Goal: Task Accomplishment & Management: Complete application form

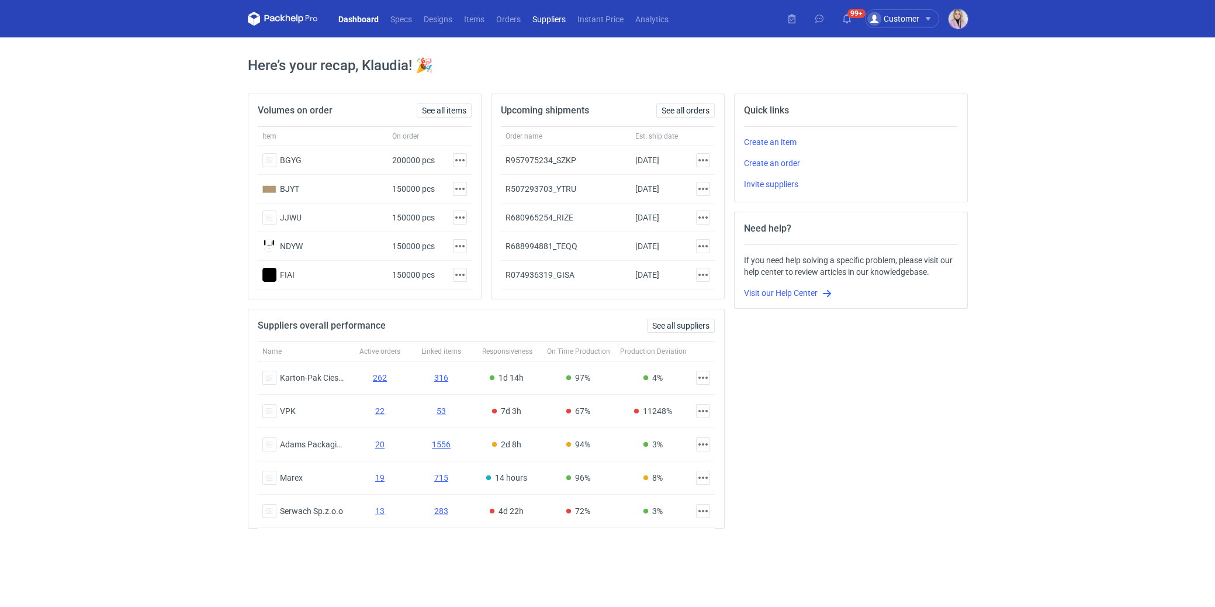
click at [527, 17] on link "Suppliers" at bounding box center [549, 19] width 45 height 14
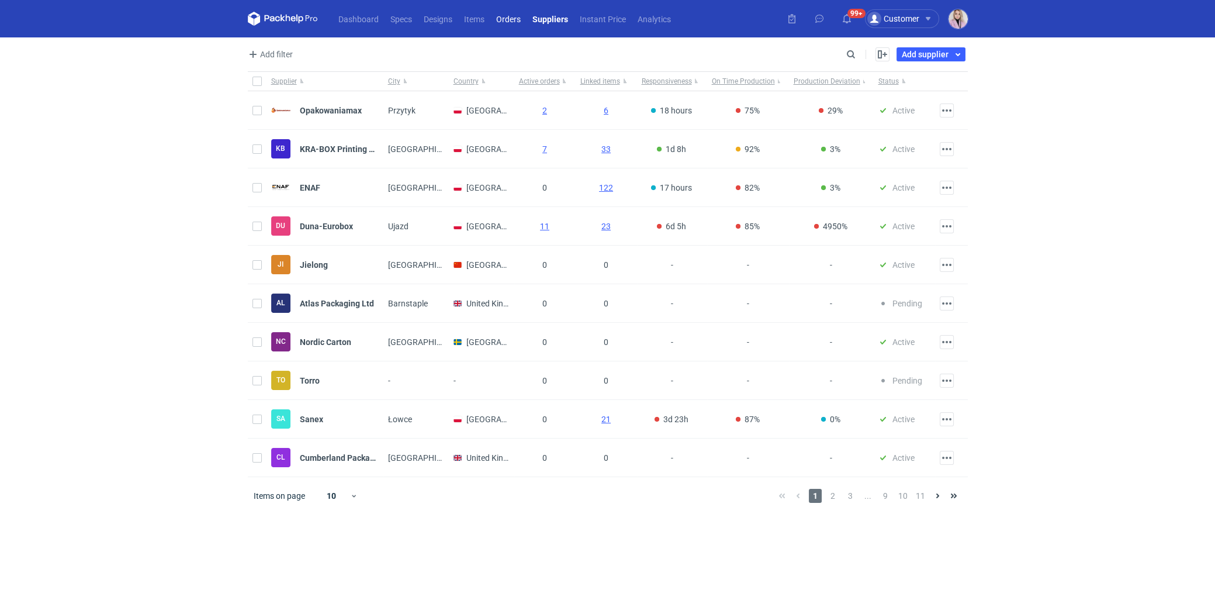
click at [501, 25] on link "Orders" at bounding box center [508, 19] width 36 height 14
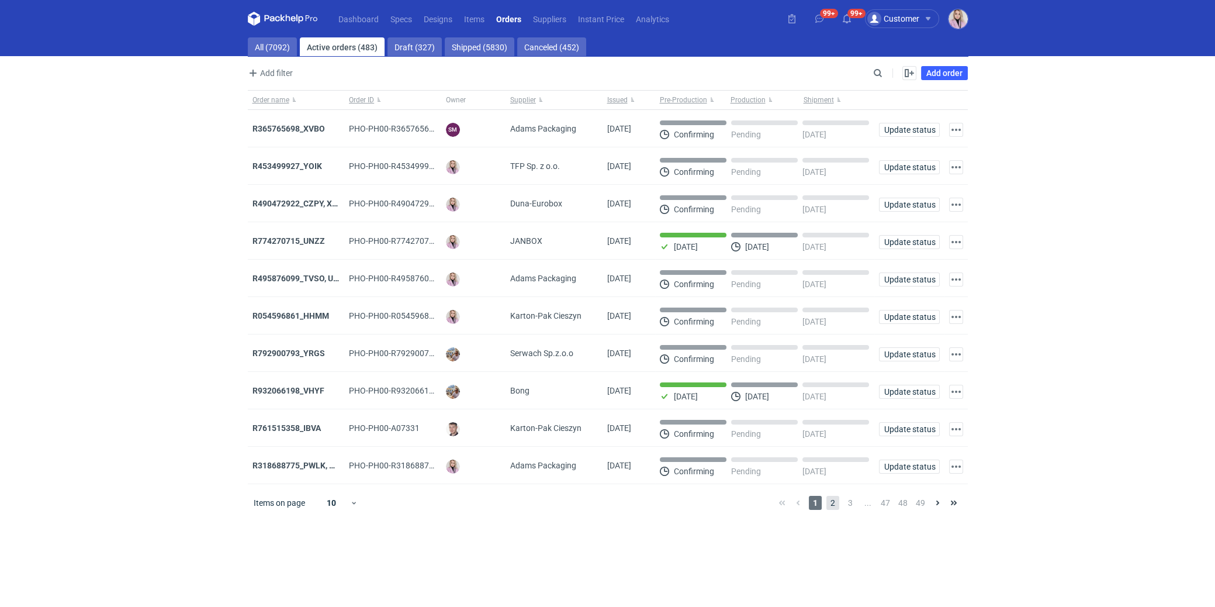
click at [828, 500] on span "2" at bounding box center [833, 503] width 13 height 14
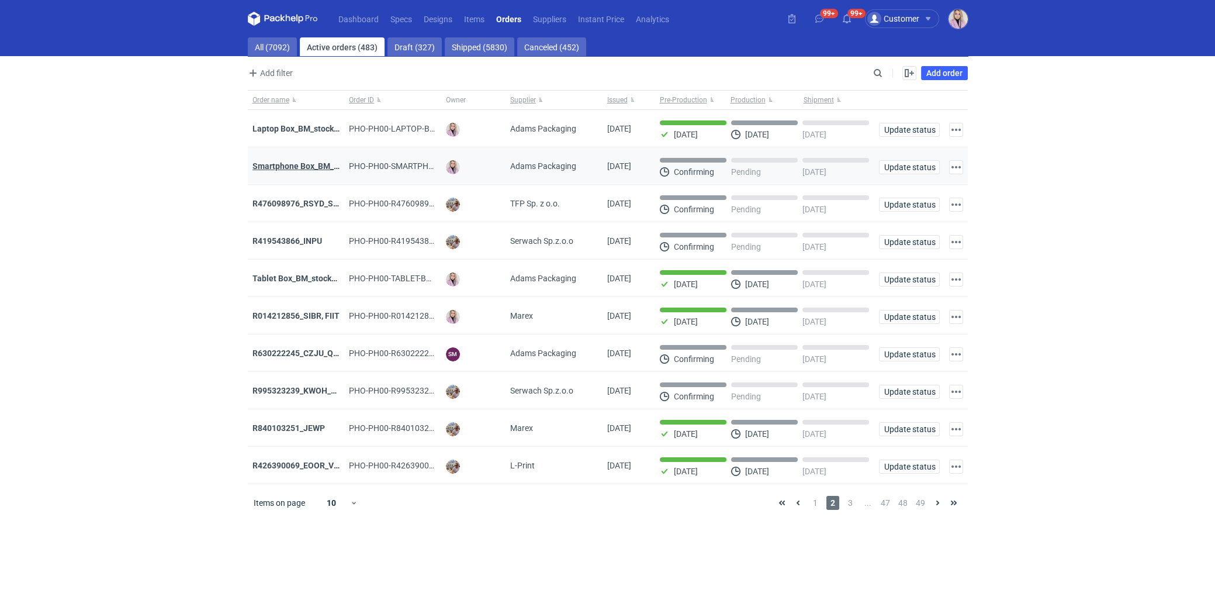
click at [277, 165] on strong "Smartphone Box_BM_stock_TEST RUN" at bounding box center [324, 165] width 143 height 9
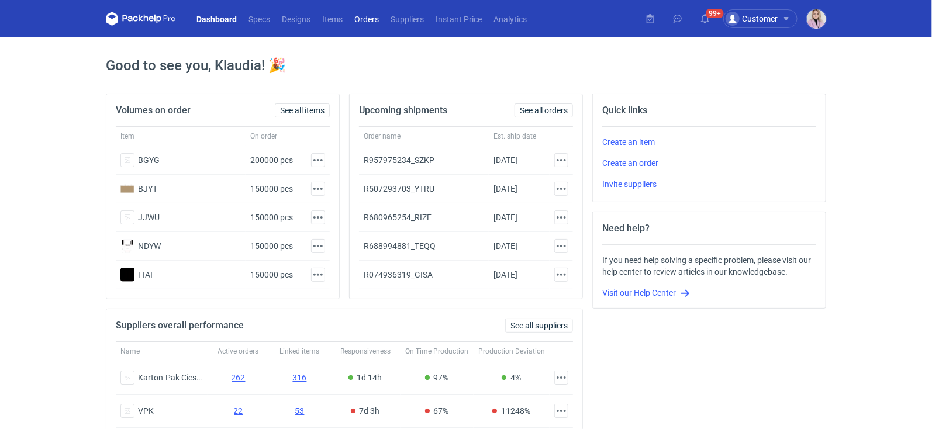
click at [370, 18] on link "Orders" at bounding box center [366, 19] width 36 height 14
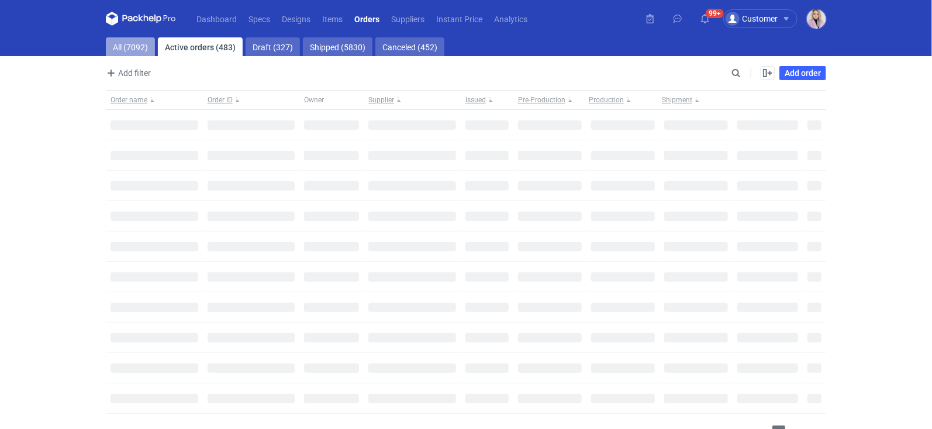
click at [132, 54] on link "All (7092)" at bounding box center [130, 46] width 49 height 19
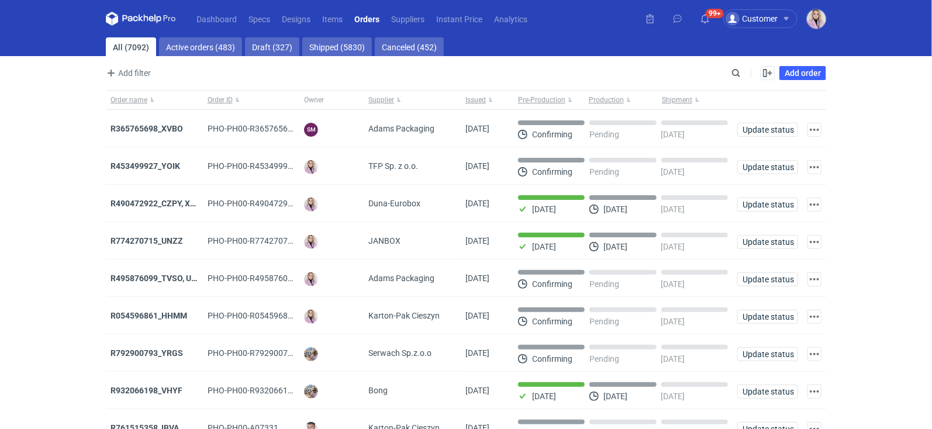
click at [728, 71] on div "Add filter Owner first name Owner last name Issued Supplier" at bounding box center [417, 73] width 623 height 14
click at [733, 71] on input "Search" at bounding box center [685, 73] width 116 height 14
click at [734, 71] on input "Search" at bounding box center [685, 73] width 116 height 14
paste input "DVKW"
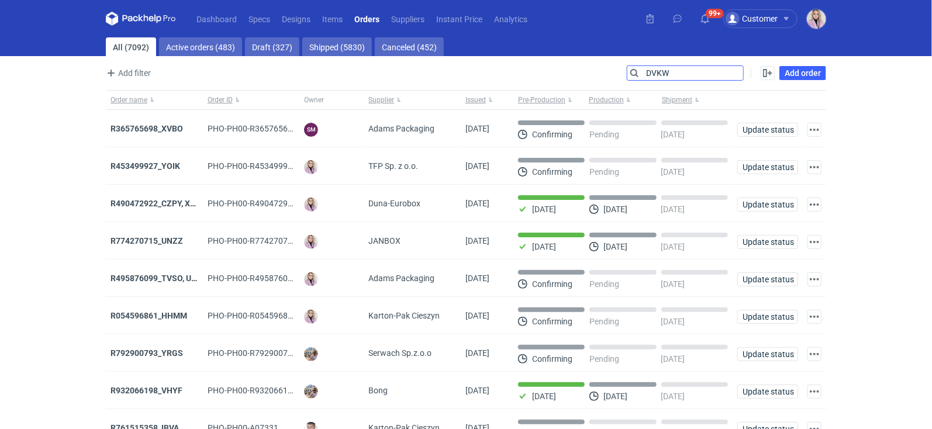
type input "DVKW"
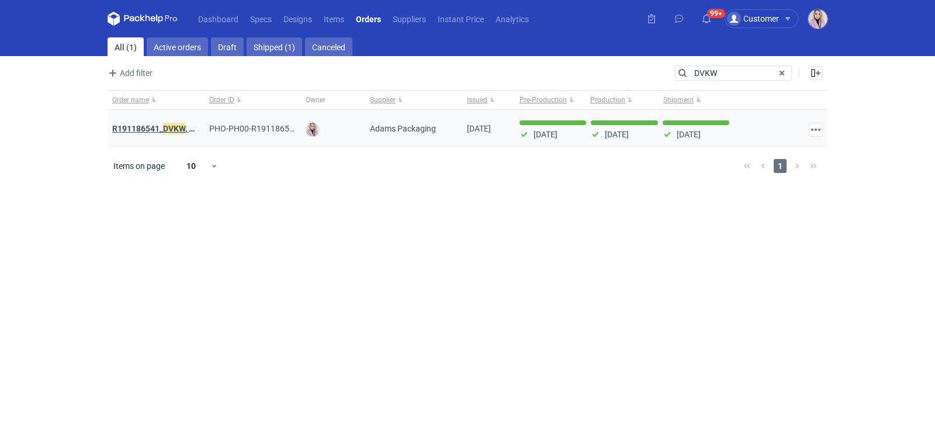
click at [162, 127] on strong "R191186541_ DVKW , YVKS, KKXC, QGKK" at bounding box center [186, 128] width 148 height 13
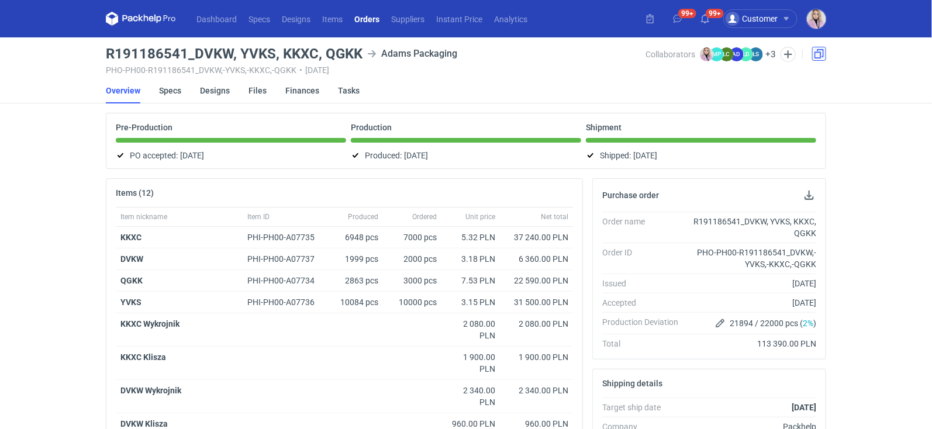
click at [821, 57] on link at bounding box center [819, 54] width 14 height 14
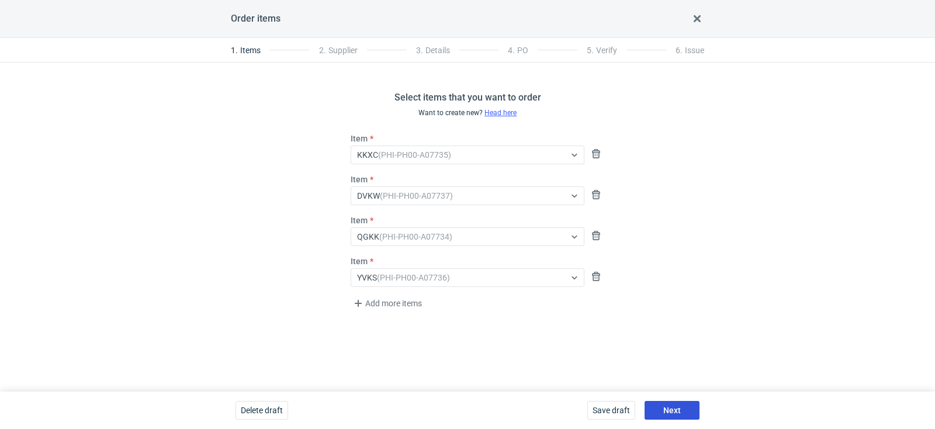
click at [670, 412] on span "Next" at bounding box center [672, 410] width 18 height 8
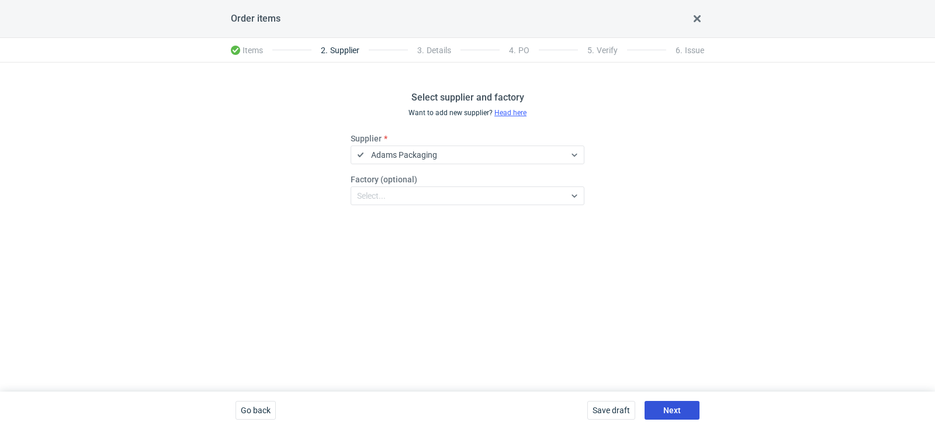
click at [670, 412] on span "Next" at bounding box center [672, 410] width 18 height 8
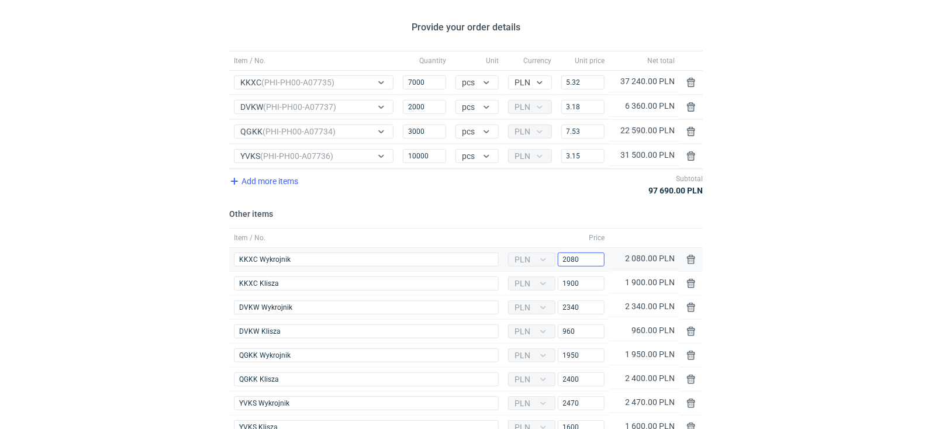
scroll to position [75, 0]
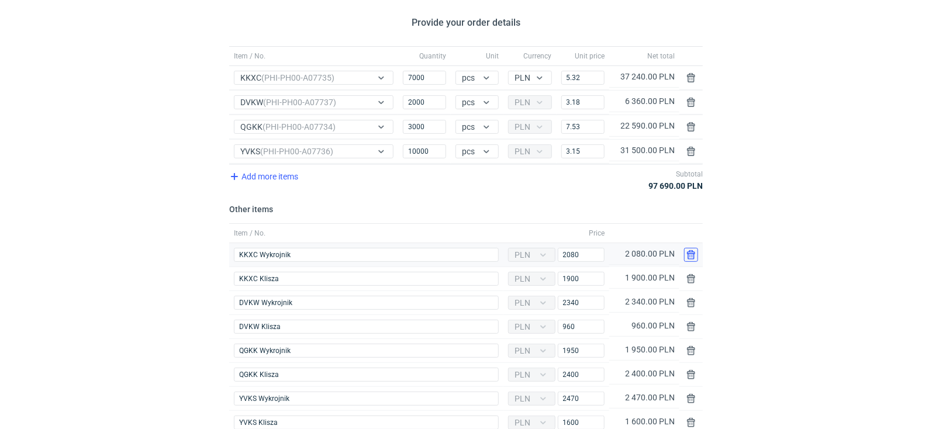
click at [693, 253] on button "button" at bounding box center [691, 255] width 14 height 14
type input "KKXC Klisza"
type input "1900"
type input "DVKW Wykrojnik"
type input "2340"
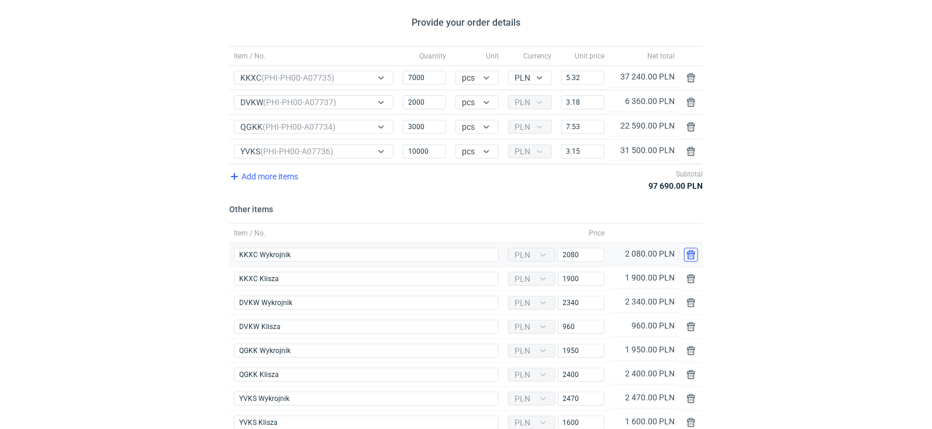
type input "DVKW Klisza"
type input "960"
type input "QGKK Wykrojnik"
type input "1950"
type input "QGKK Klisza"
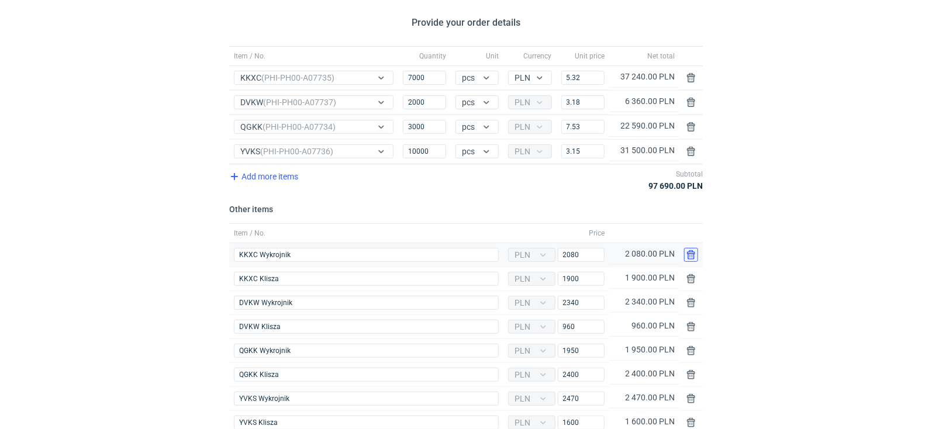
type input "2400"
type input "YVKS Wykrojnik"
type input "2470"
type input "YVKS Klisza"
type input "1600"
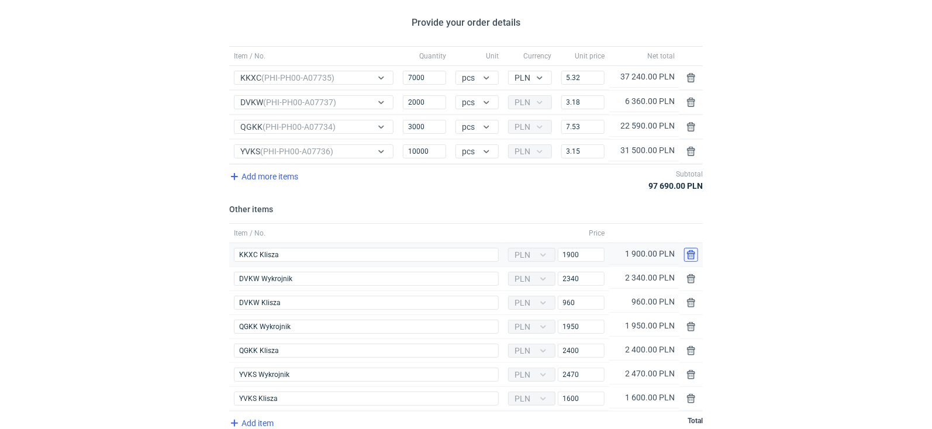
click at [693, 253] on button "button" at bounding box center [691, 255] width 14 height 14
type input "DVKW Wykrojnik"
type input "2340"
type input "DVKW Klisza"
type input "960"
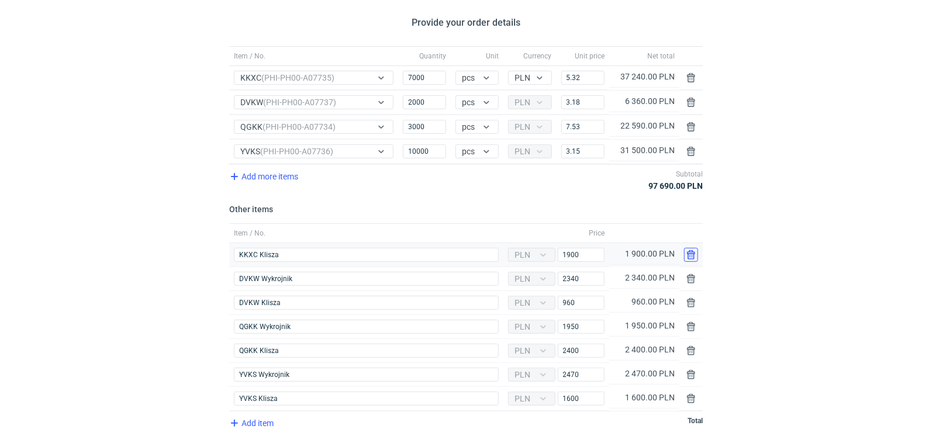
type input "QGKK Wykrojnik"
type input "1950"
type input "QGKK Klisza"
type input "2400"
type input "YVKS Wykrojnik"
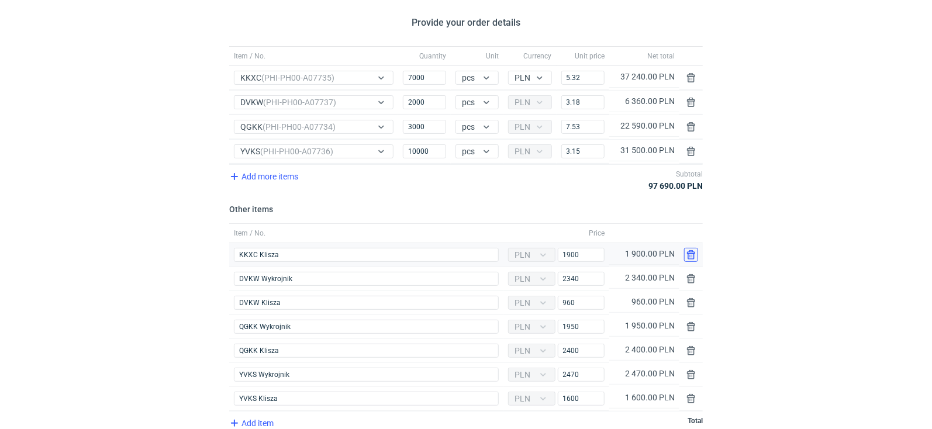
type input "2470"
type input "YVKS Klisza"
type input "1600"
click at [693, 253] on button "button" at bounding box center [691, 255] width 14 height 14
type input "DVKW Klisza"
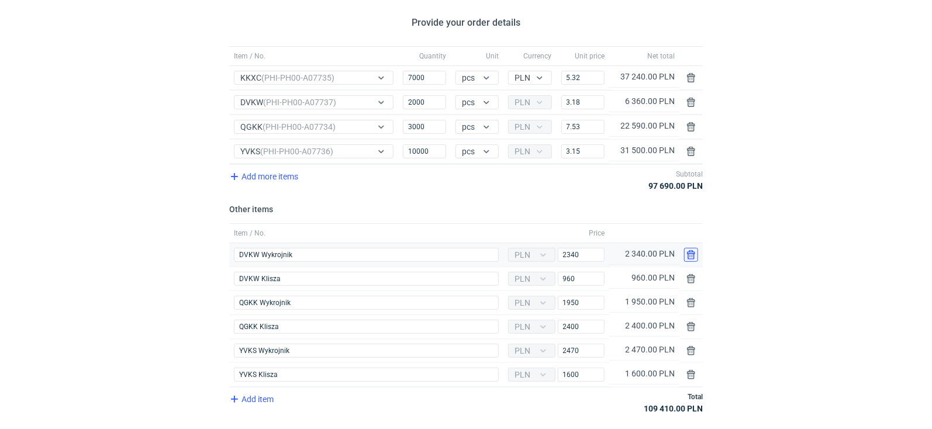
type input "960"
type input "QGKK Wykrojnik"
type input "1950"
type input "QGKK Klisza"
type input "2400"
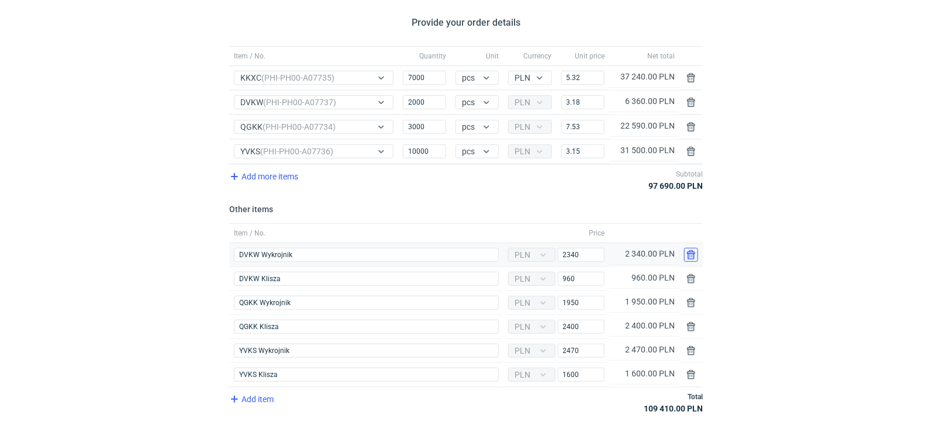
type input "YVKS Wykrojnik"
type input "2470"
type input "YVKS Klisza"
type input "1600"
click at [693, 253] on button "button" at bounding box center [691, 255] width 14 height 14
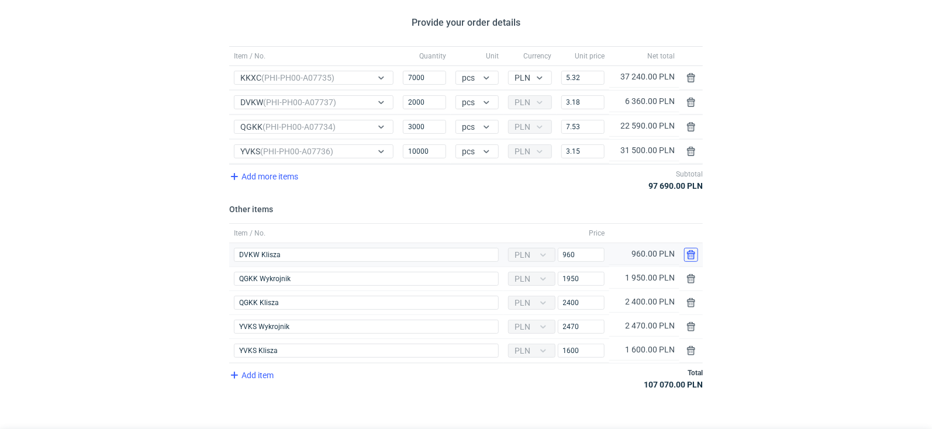
type input "QGKK Wykrojnik"
type input "1950"
type input "QGKK Klisza"
type input "2400"
type input "YVKS Wykrojnik"
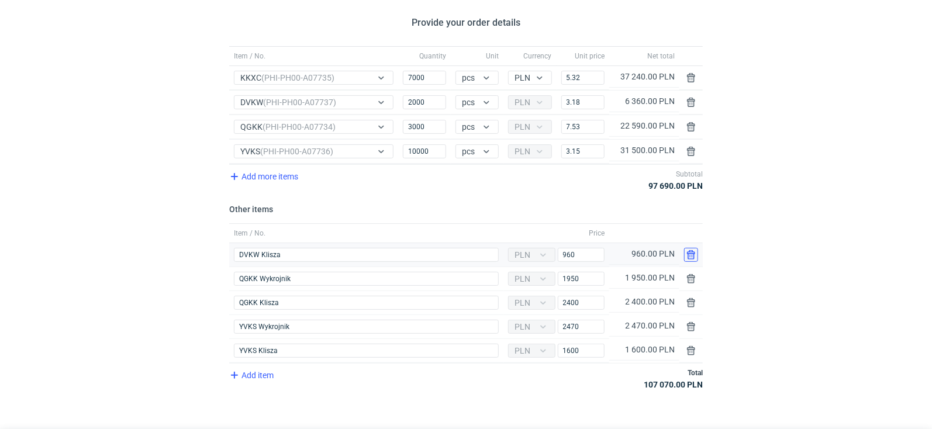
type input "2470"
type input "YVKS Klisza"
type input "1600"
click at [693, 253] on button "button" at bounding box center [691, 255] width 14 height 14
type input "QGKK Klisza"
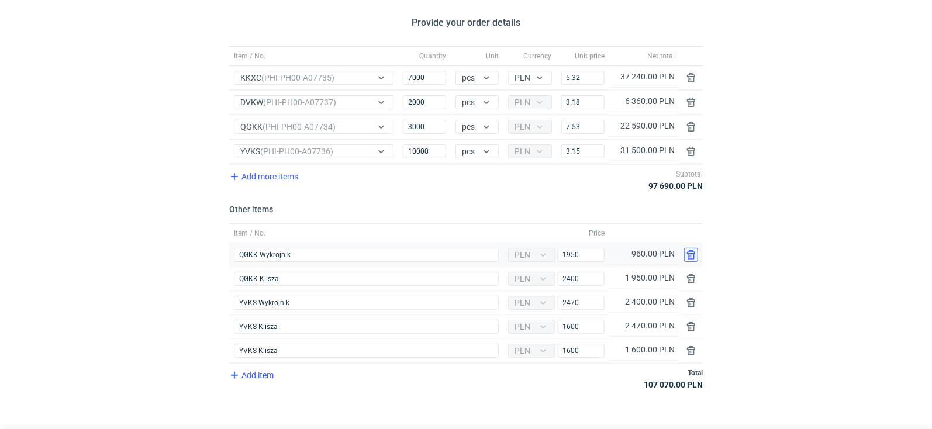
type input "2400"
type input "YVKS Wykrojnik"
type input "2470"
type input "YVKS Klisza"
type input "1600"
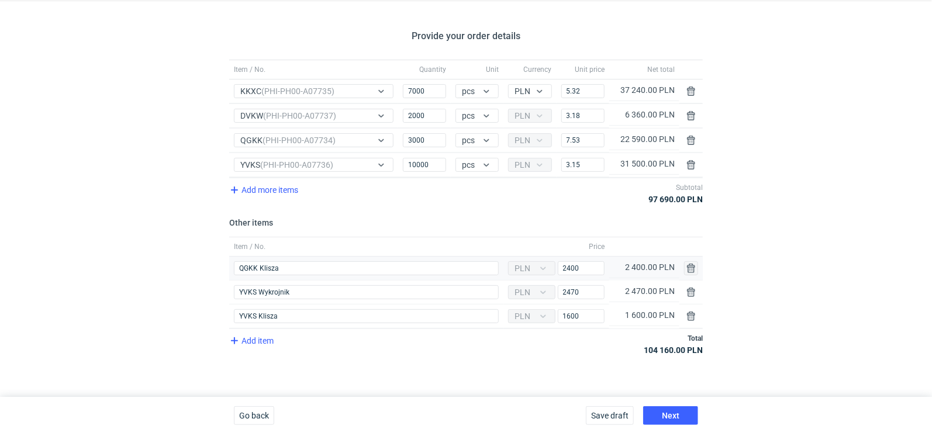
click at [693, 257] on div at bounding box center [690, 269] width 23 height 24
click at [692, 261] on button "button" at bounding box center [691, 268] width 14 height 14
type input "YVKS Wykrojnik"
type input "2470"
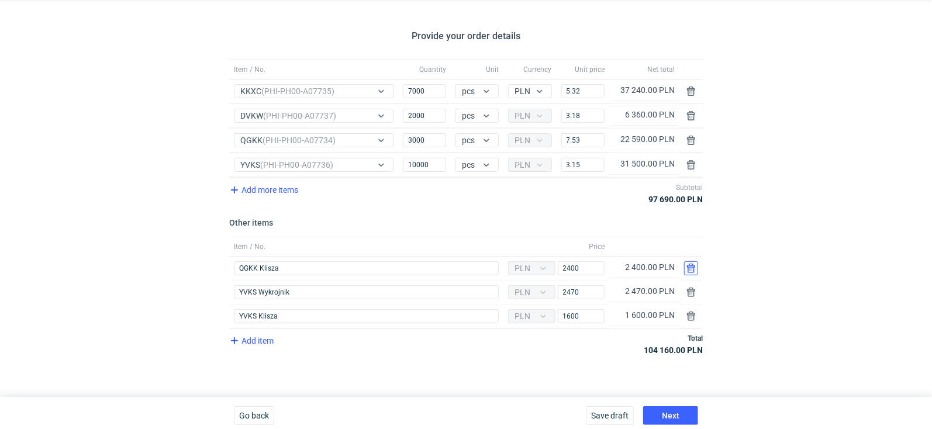
type input "YVKS Klisza"
type input "1600"
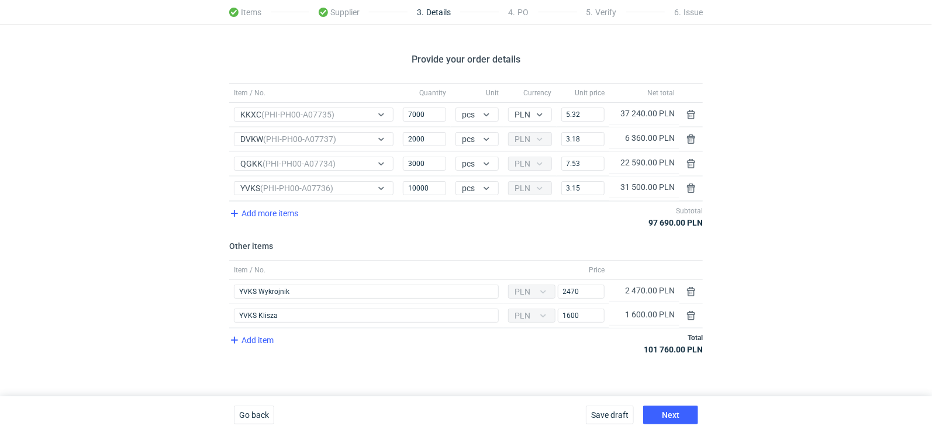
click at [692, 263] on div at bounding box center [690, 270] width 23 height 19
click at [692, 289] on button "button" at bounding box center [691, 292] width 14 height 14
type input "YVKS Klisza"
type input "1600"
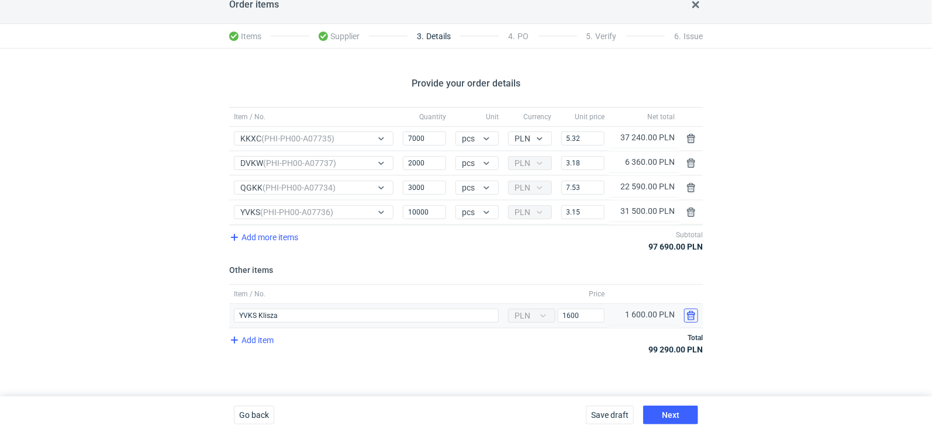
click at [692, 316] on button "button" at bounding box center [691, 316] width 14 height 14
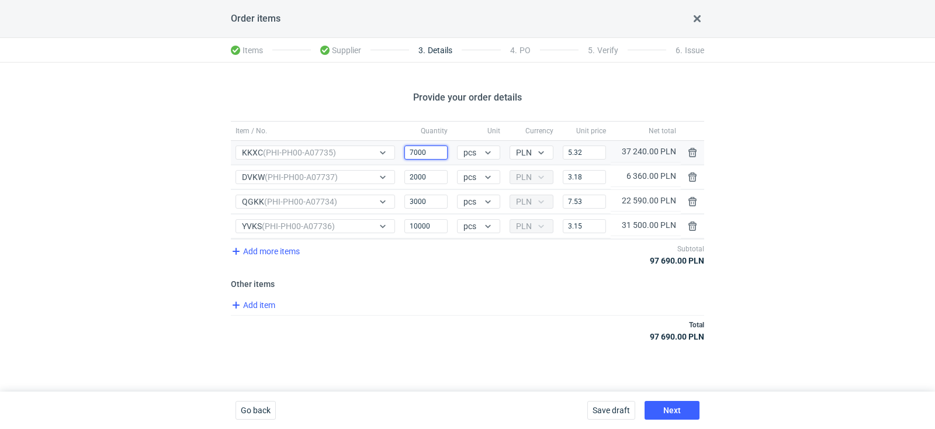
click at [436, 153] on input "7000" at bounding box center [426, 153] width 43 height 14
drag, startPoint x: 436, startPoint y: 153, endPoint x: 400, endPoint y: 153, distance: 35.7
click at [400, 153] on div "Quantity 7000" at bounding box center [426, 153] width 53 height 24
type input "5500"
click at [589, 154] on input "5.32" at bounding box center [584, 153] width 43 height 14
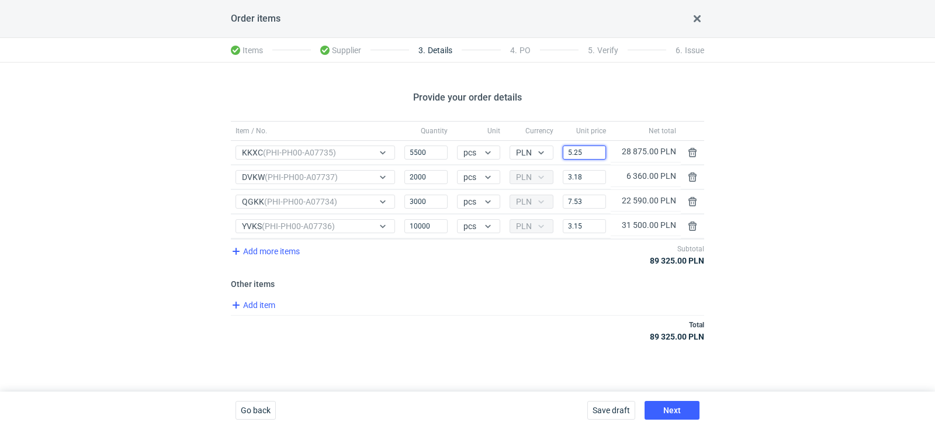
type input "5.25"
click at [413, 177] on input "2000" at bounding box center [426, 177] width 43 height 14
type input "1000"
click at [594, 179] on input "3.18" at bounding box center [584, 177] width 43 height 14
type input "3.83"
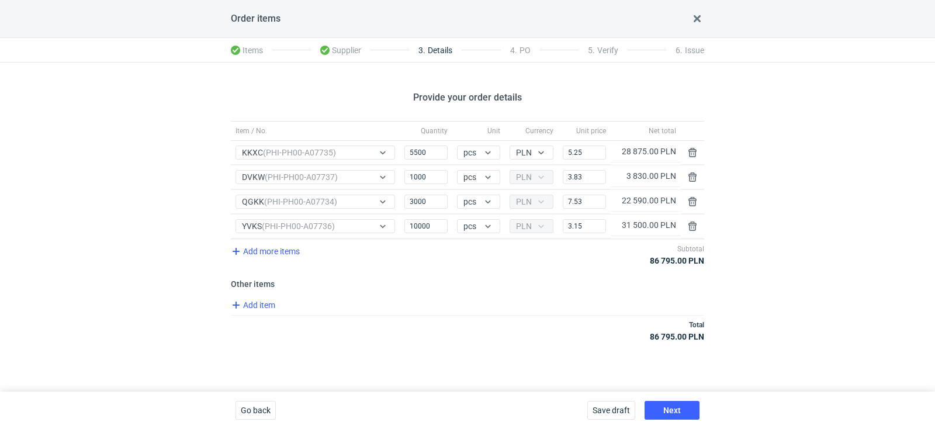
click at [498, 272] on div "Item / No. Quantity Unit Currency Unit price Net total Item / No. KKXC (PHI-PH0…" at bounding box center [468, 238] width 474 height 234
click at [415, 178] on input "1000" at bounding box center [426, 177] width 43 height 14
type input "1500"
click at [465, 356] on div "Provide your order details Item / No. Quantity Unit Currency Unit price Net tot…" at bounding box center [467, 227] width 935 height 329
click at [410, 200] on input "3000" at bounding box center [426, 202] width 43 height 14
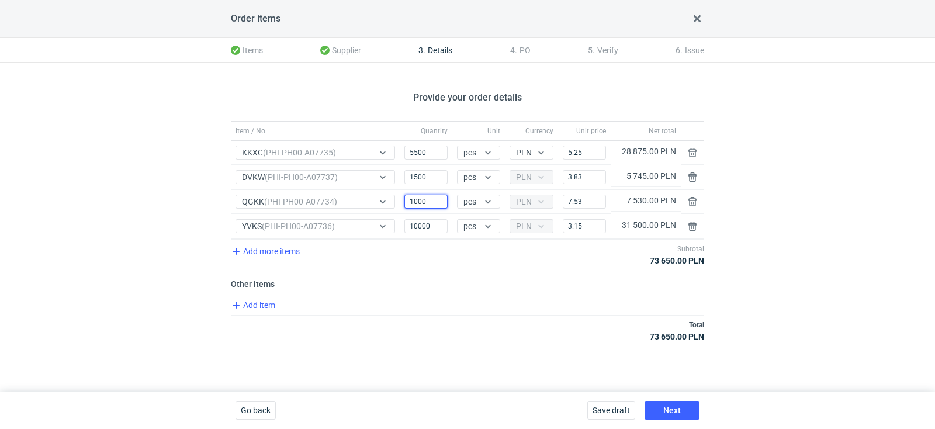
type input "1000"
drag, startPoint x: 588, startPoint y: 204, endPoint x: 503, endPoint y: 203, distance: 84.8
click at [503, 203] on div "Item / No. QGKK (PHI-PH00-A07734) Quantity 1000 Unit pcs Currency PLN Price 7.5…" at bounding box center [468, 202] width 474 height 24
type input "10.67"
click at [412, 225] on input "10000" at bounding box center [426, 226] width 43 height 14
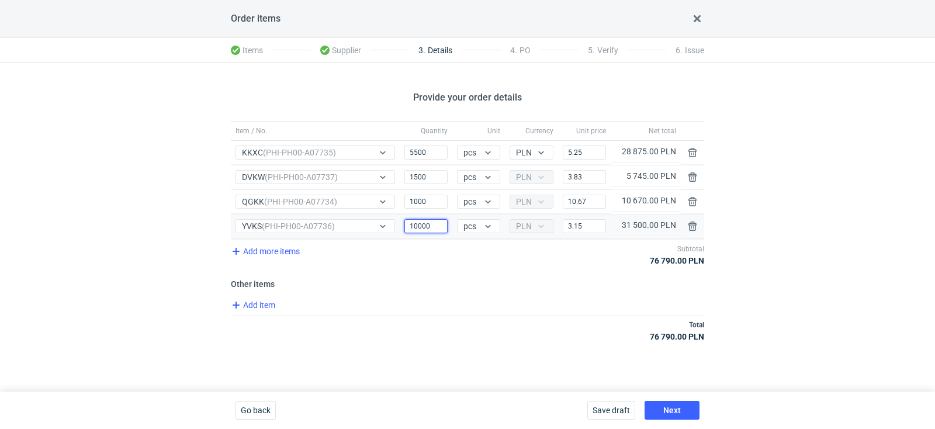
click at [412, 225] on input "10000" at bounding box center [426, 226] width 43 height 14
type input "7000"
click at [533, 289] on div "Item / No. Quantity Unit Currency Unit price Net total Item / No. KKXC (PHI-PH0…" at bounding box center [468, 238] width 474 height 234
click at [587, 223] on input "3.15" at bounding box center [584, 226] width 43 height 14
type input "3.3"
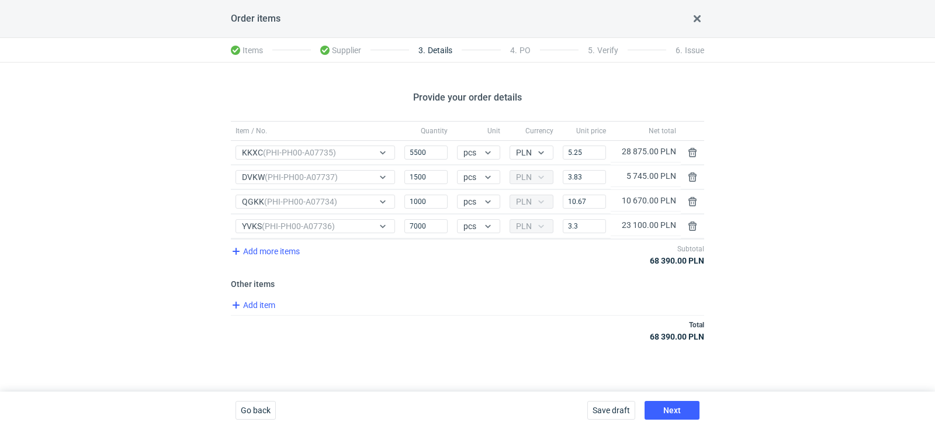
click at [538, 340] on div "Total 68 390.00 PLN" at bounding box center [468, 330] width 474 height 31
click at [692, 410] on button "Next" at bounding box center [672, 410] width 55 height 19
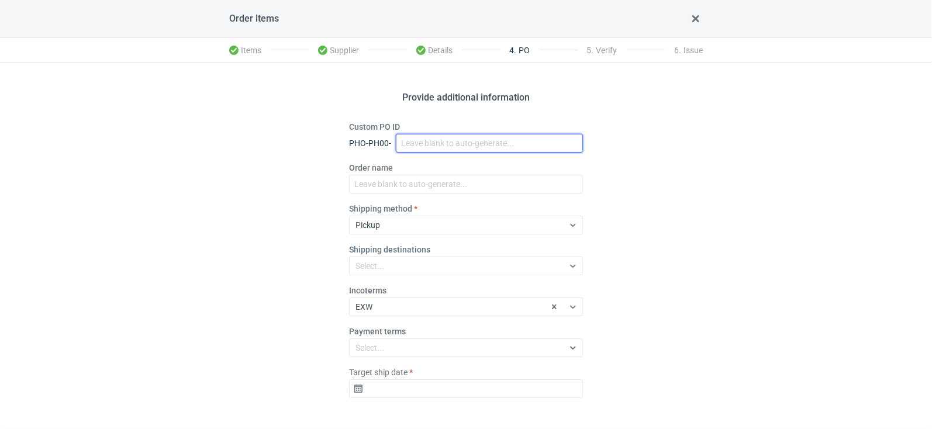
click at [425, 145] on input "Custom PO ID" at bounding box center [489, 143] width 187 height 19
paste input "R800447074_QHGS, NYZC, DXPA, QBLZ"
type input "R800447074_QHGS, NYZC, DXPA, QBLZ"
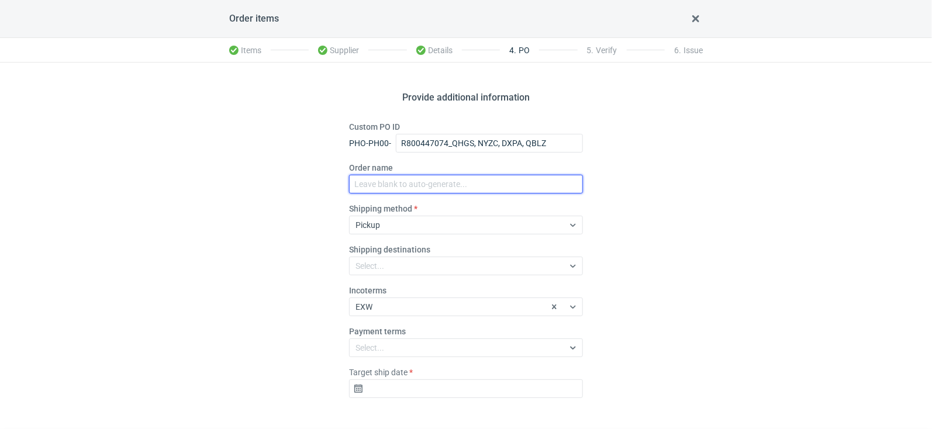
click at [392, 190] on input "Order name" at bounding box center [466, 184] width 234 height 19
paste input "R800447074_QHGS, NYZC, DXPA, QBLZ"
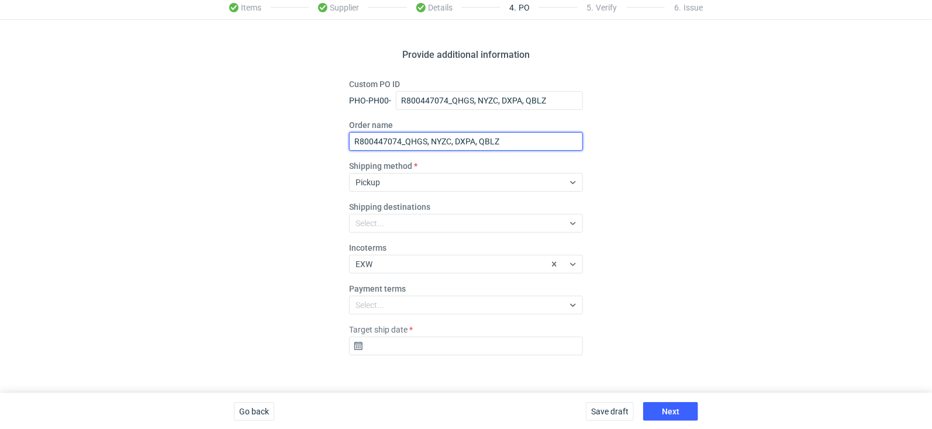
type input "R800447074_QHGS, NYZC, DXPA, QBLZ"
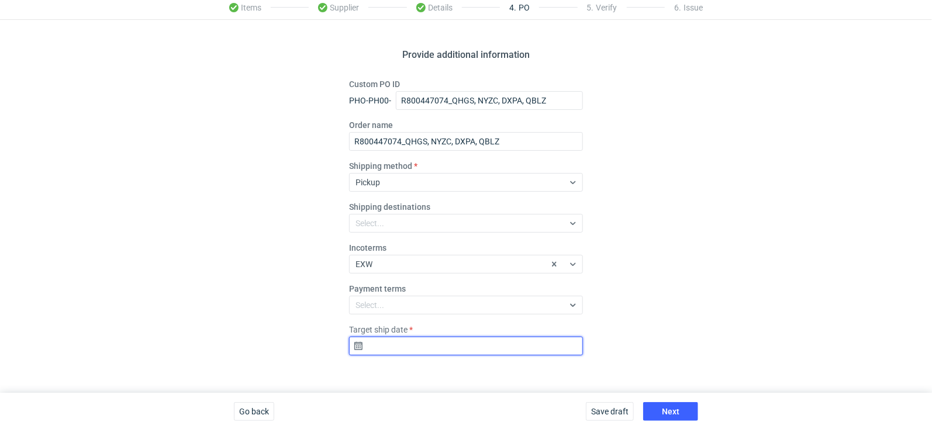
click at [413, 338] on input "Target ship date" at bounding box center [466, 346] width 234 height 19
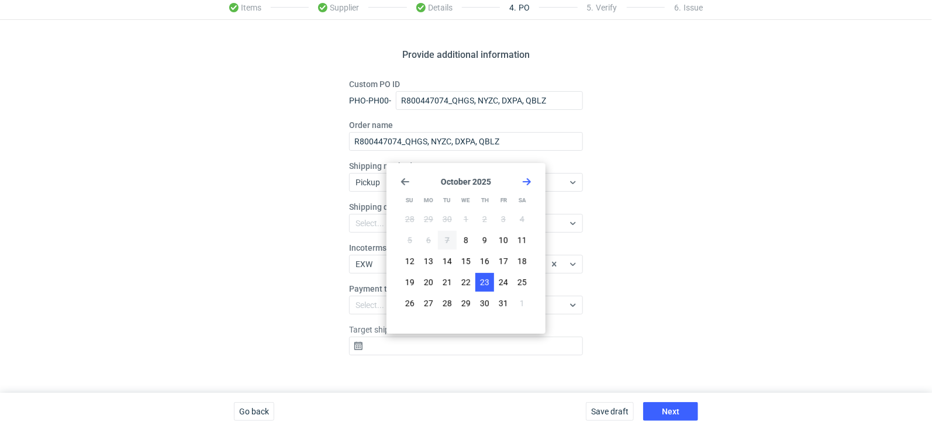
click at [486, 282] on span "23" at bounding box center [484, 283] width 9 height 12
type input "2025-10-23"
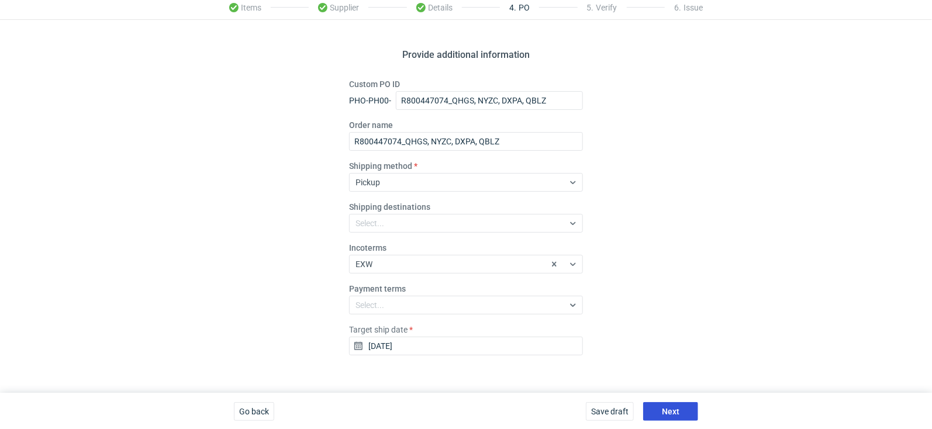
click at [659, 405] on button "Next" at bounding box center [670, 411] width 55 height 19
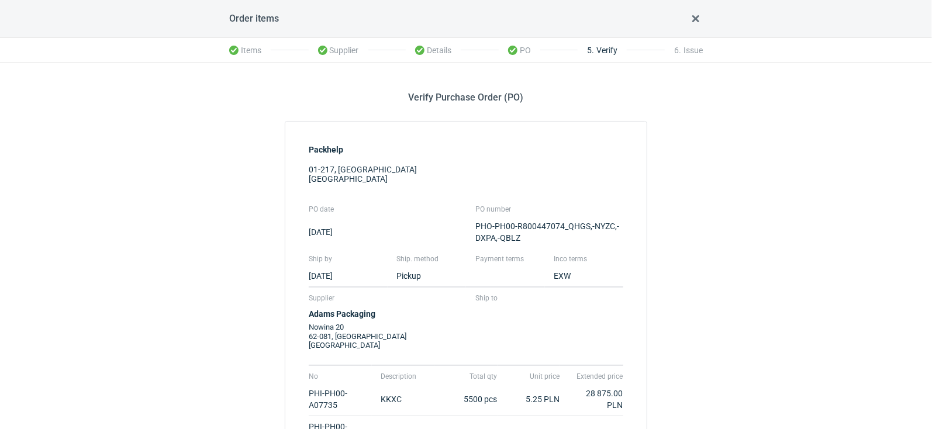
scroll to position [235, 0]
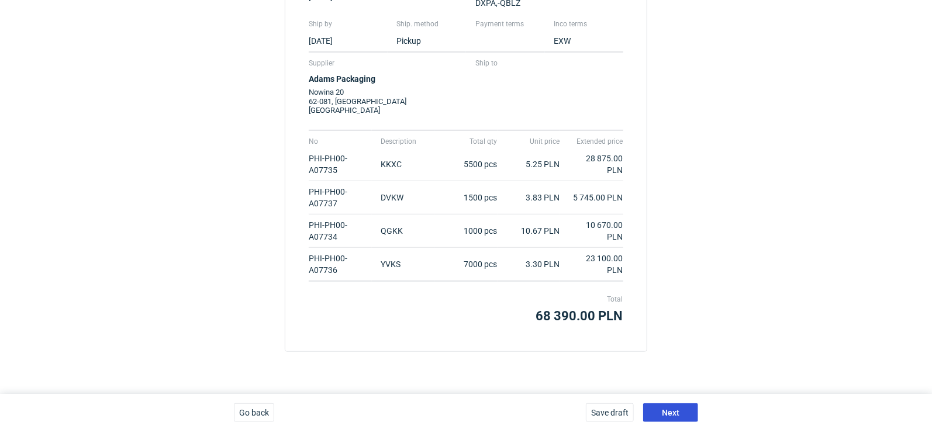
click at [681, 414] on button "Next" at bounding box center [670, 412] width 55 height 19
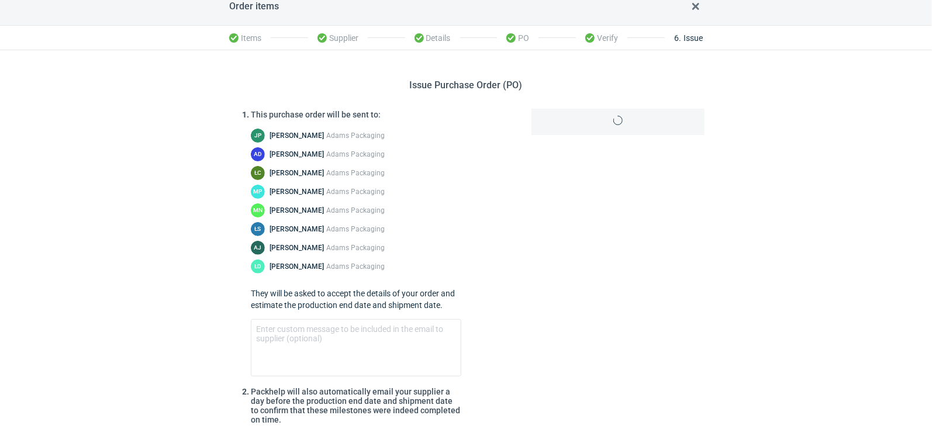
scroll to position [144, 0]
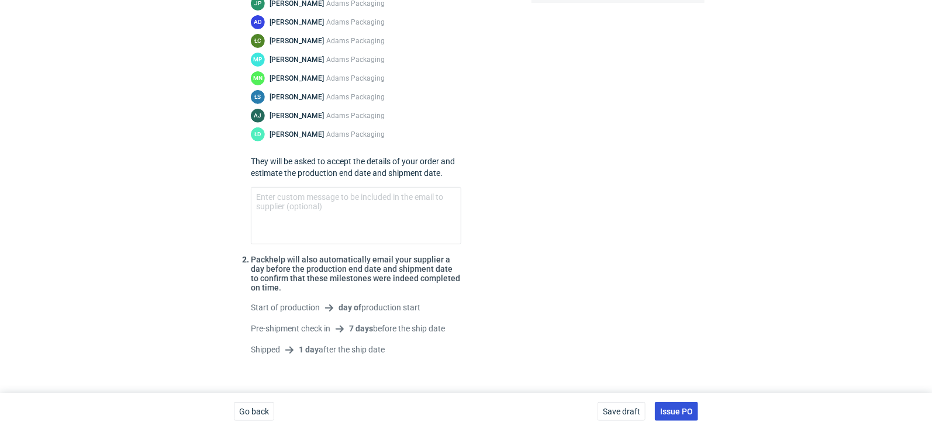
click at [683, 412] on span "Issue PO" at bounding box center [676, 411] width 33 height 8
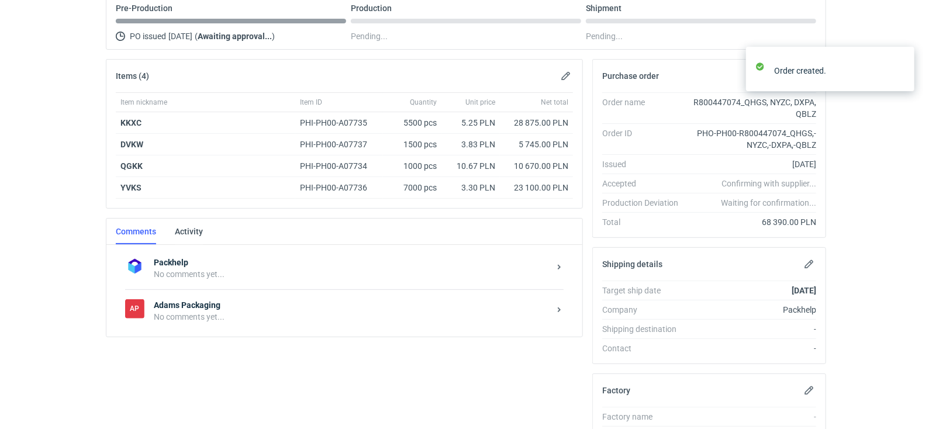
scroll to position [122, 0]
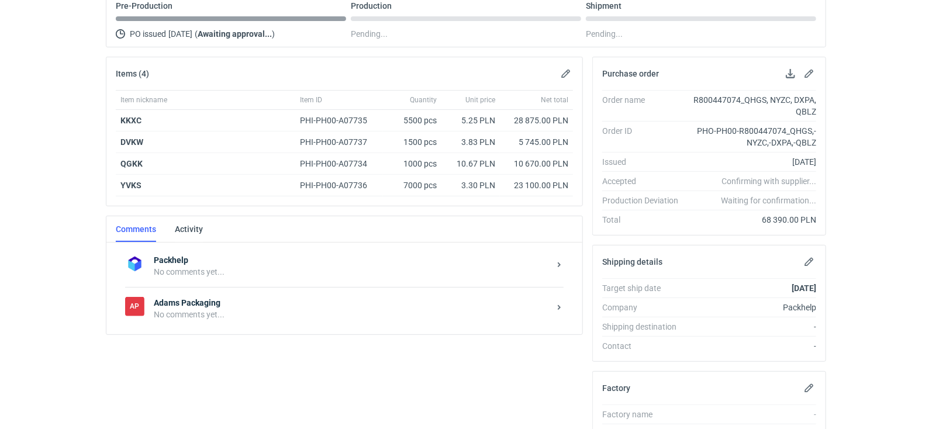
click at [222, 309] on div "No comments yet..." at bounding box center [352, 315] width 396 height 12
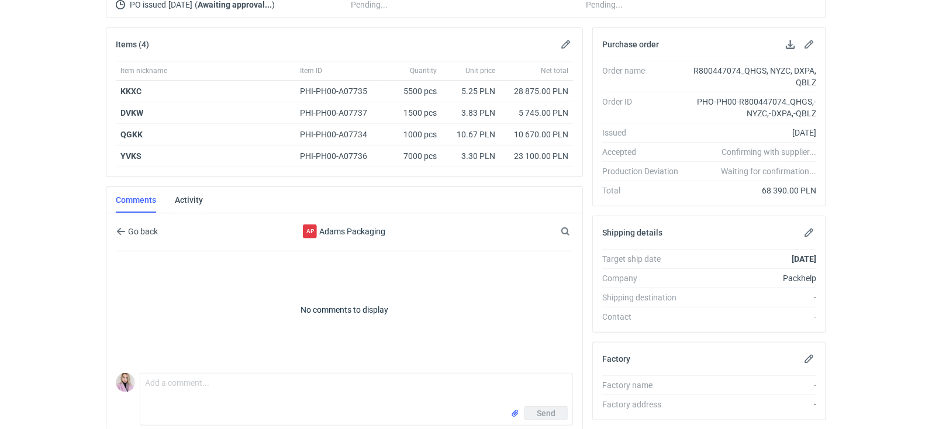
scroll to position [152, 0]
click at [179, 372] on textarea "Comment message" at bounding box center [356, 388] width 432 height 33
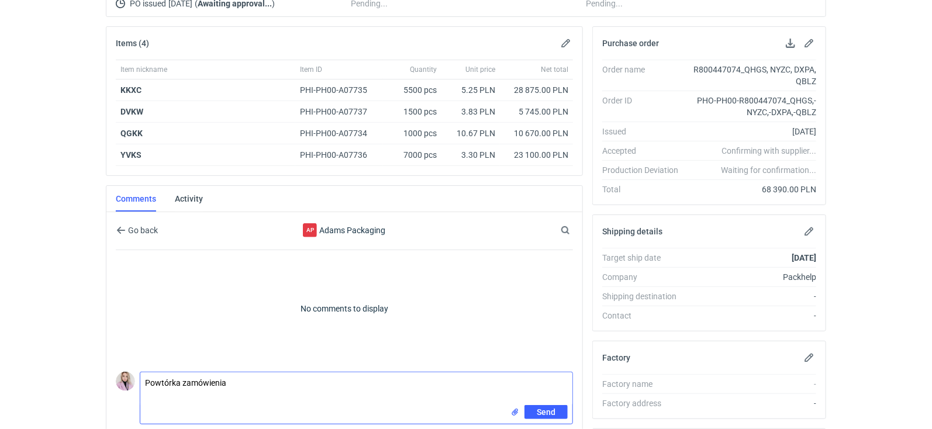
click at [239, 382] on textarea "Powtórka zamówienia" at bounding box center [356, 388] width 432 height 33
paste textarea "R191186541"
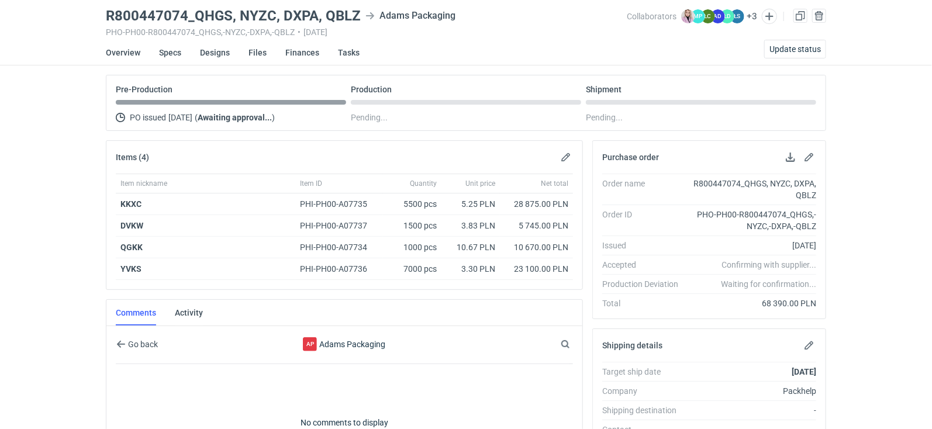
scroll to position [0, 0]
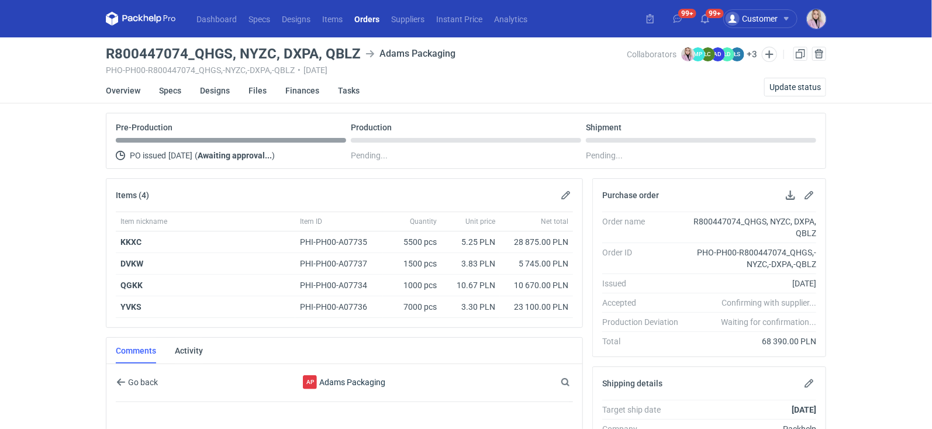
click at [348, 51] on h3 "R800447074_QHGS, NYZC, DXPA, QBLZ" at bounding box center [233, 54] width 255 height 14
drag, startPoint x: 357, startPoint y: 51, endPoint x: 196, endPoint y: 52, distance: 160.2
click at [196, 53] on h3 "R800447074_QHGS, NYZC, DXPA, QBLZ" at bounding box center [233, 54] width 255 height 14
copy h3 "QHGS, NYZC, DXPA, QBLZ"
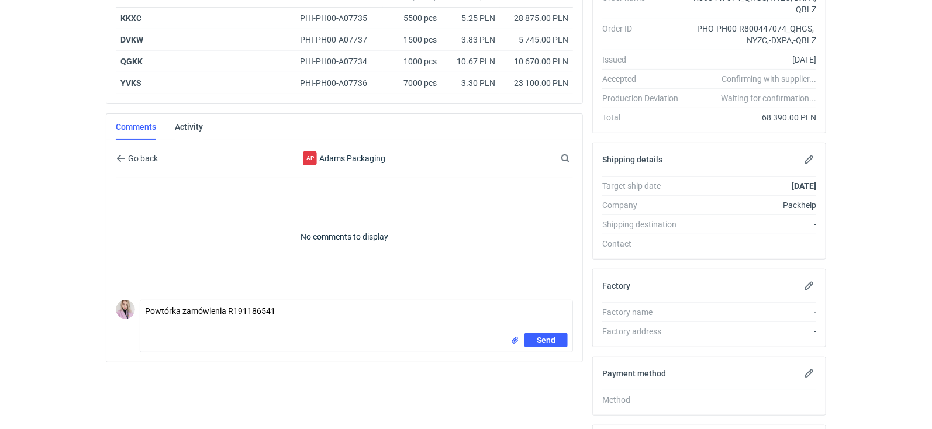
scroll to position [302, 0]
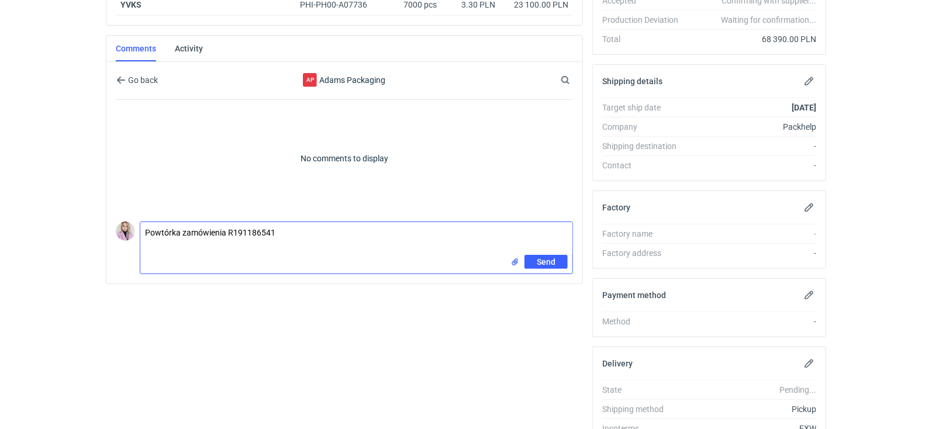
click at [148, 239] on textarea "Powtórka zamówienia R191186541" at bounding box center [356, 238] width 432 height 33
paste textarea "QHGS, NYZC, DXPA, QBLZ"
click at [171, 241] on textarea "Powtórka zamówienia R191186541 QHGS, NYZC, DXPA, QBLZ" at bounding box center [356, 238] width 432 height 33
click at [170, 251] on textarea "Powtórka zamówienia R191186541 QHGS NYZC, DXPA, QBLZ" at bounding box center [356, 242] width 432 height 40
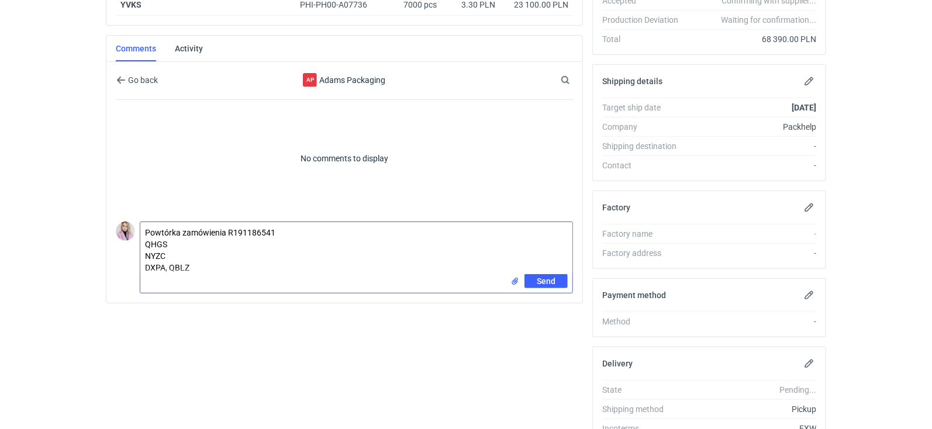
click at [167, 264] on textarea "Powtórka zamówienia R191186541 QHGS NYZC DXPA, QBLZ" at bounding box center [356, 248] width 432 height 52
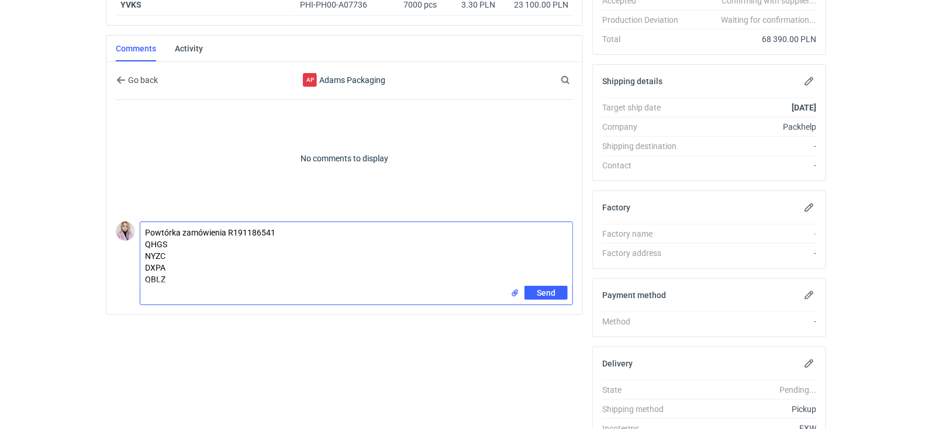
click at [177, 237] on textarea "Powtórka zamówienia R191186541 QHGS NYZC DXPA QBLZ" at bounding box center [356, 254] width 432 height 64
click at [181, 247] on textarea "Powtórka zamówienia R191186541 QHGS to wznowienie NYZC DXPA QBLZ" at bounding box center [356, 254] width 432 height 64
paste textarea "YVKS"
paste textarea "CBRC-1"
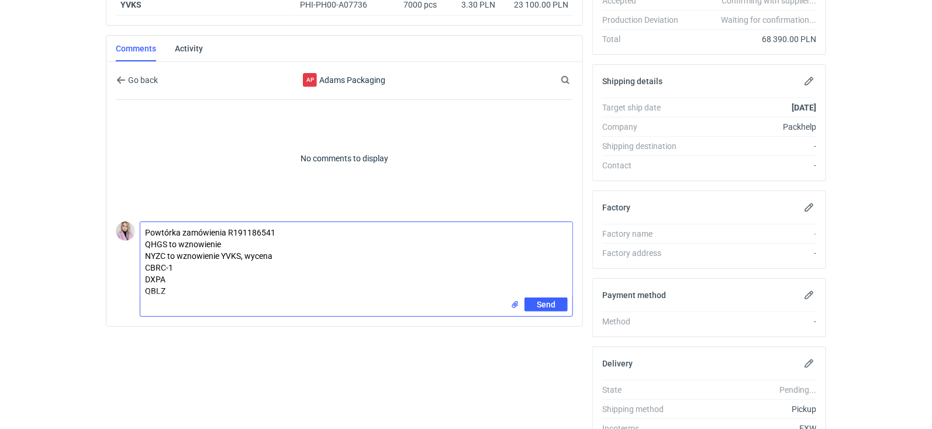
click at [147, 264] on textarea "Powtórka zamówienia R191186541 QHGS to wznowienie NYZC to wznowienie YVKS, wyce…" at bounding box center [356, 259] width 432 height 75
click at [184, 271] on textarea "Powtórka zamówienia R191186541 QHGS to wznowienie NYZC to wznowienie YVKS, wyce…" at bounding box center [356, 259] width 432 height 75
paste textarea "QGKK"
paste textarea "CBRF-1"
click at [144, 287] on textarea "Powtórka zamówienia R191186541 QHGS to wznowienie NYZC to wznowienie YVKS, wyce…" at bounding box center [356, 259] width 432 height 75
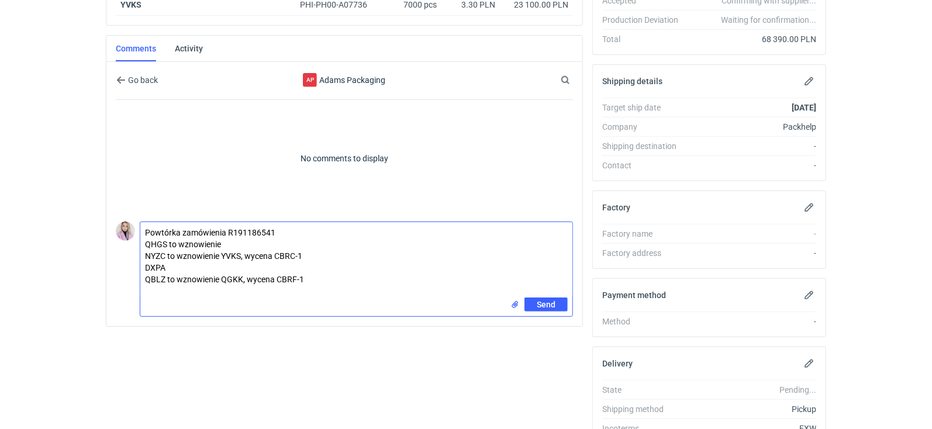
click at [233, 236] on textarea "Powtórka zamówienia R191186541 QHGS to wznowienie NYZC to wznowienie YVKS, wyce…" at bounding box center [356, 259] width 432 height 75
paste textarea "DVKW"
paste textarea "CBRB-1"
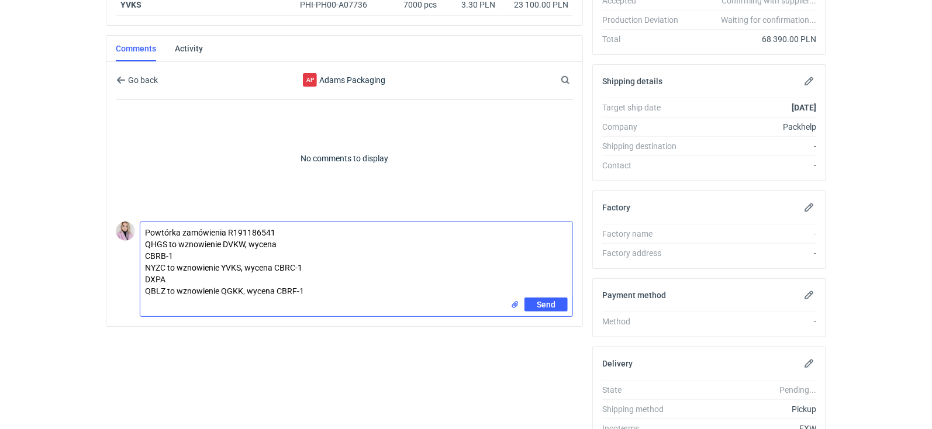
click at [143, 253] on textarea "Powtórka zamówienia R191186541 QHGS to wznowienie DVKW, wycena CBRB-1 NYZC to w…" at bounding box center [356, 259] width 432 height 75
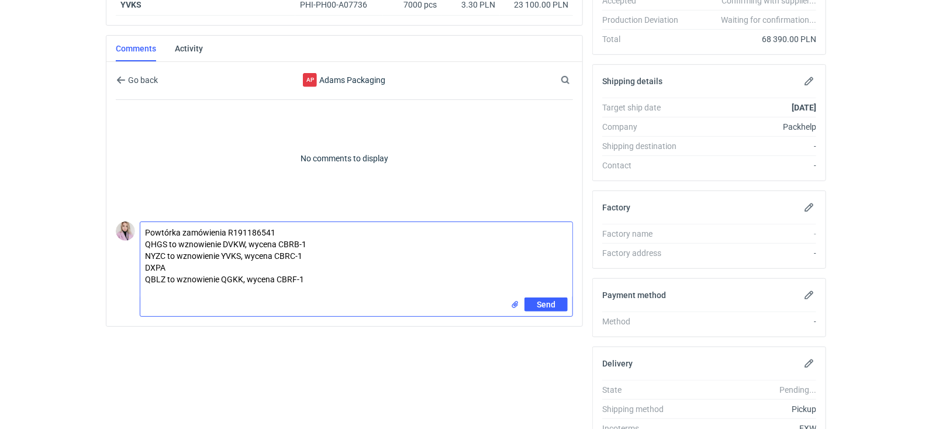
click at [184, 257] on textarea "Powtórka zamówienia R191186541 QHGS to wznowienie DVKW, wycena CBRB-1 NYZC to w…" at bounding box center [356, 259] width 432 height 75
paste textarea "KKXC"
paste textarea "CBRD-1"
type textarea "Powtórka zamówienia R191186541 QHGS to wznowienie DVKW, wycena CBRB-1 NYZC to w…"
click at [555, 300] on span "Send" at bounding box center [546, 304] width 19 height 8
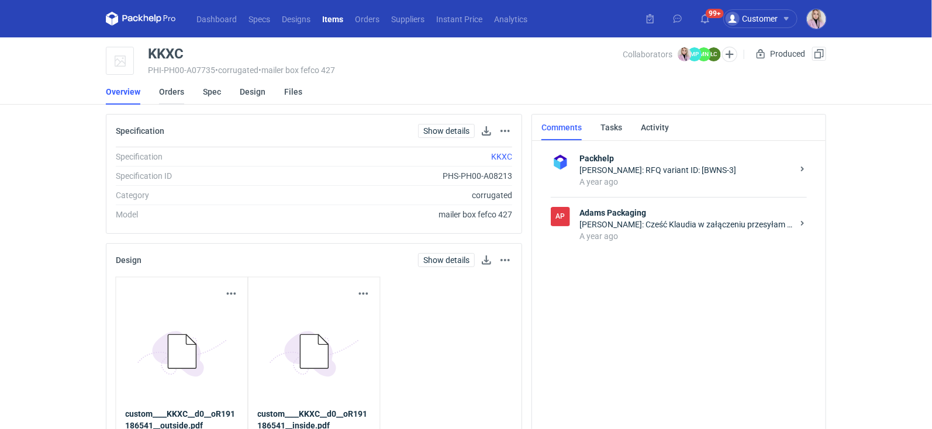
click at [167, 95] on link "Orders" at bounding box center [171, 92] width 25 height 26
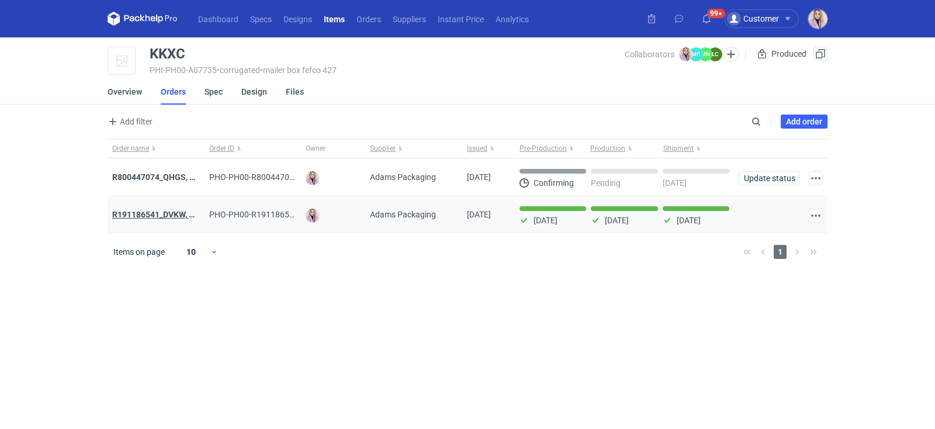
click at [165, 213] on strong "R191186541_DVKW, YVKS, KKXC, QGKK" at bounding box center [186, 214] width 148 height 9
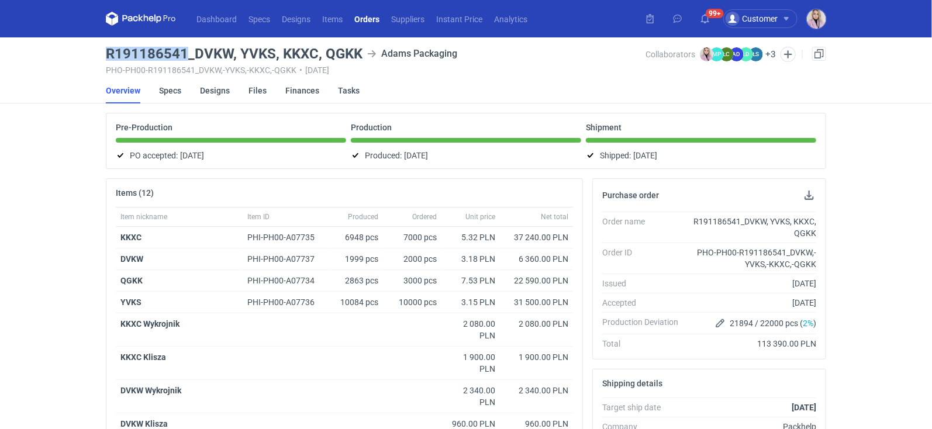
drag, startPoint x: 186, startPoint y: 53, endPoint x: 98, endPoint y: 53, distance: 88.3
click at [98, 53] on div "Dashboard Specs Designs Items Orders Suppliers Instant Price Analytics 99+ Cust…" at bounding box center [466, 214] width 932 height 429
copy h3 "R191186541"
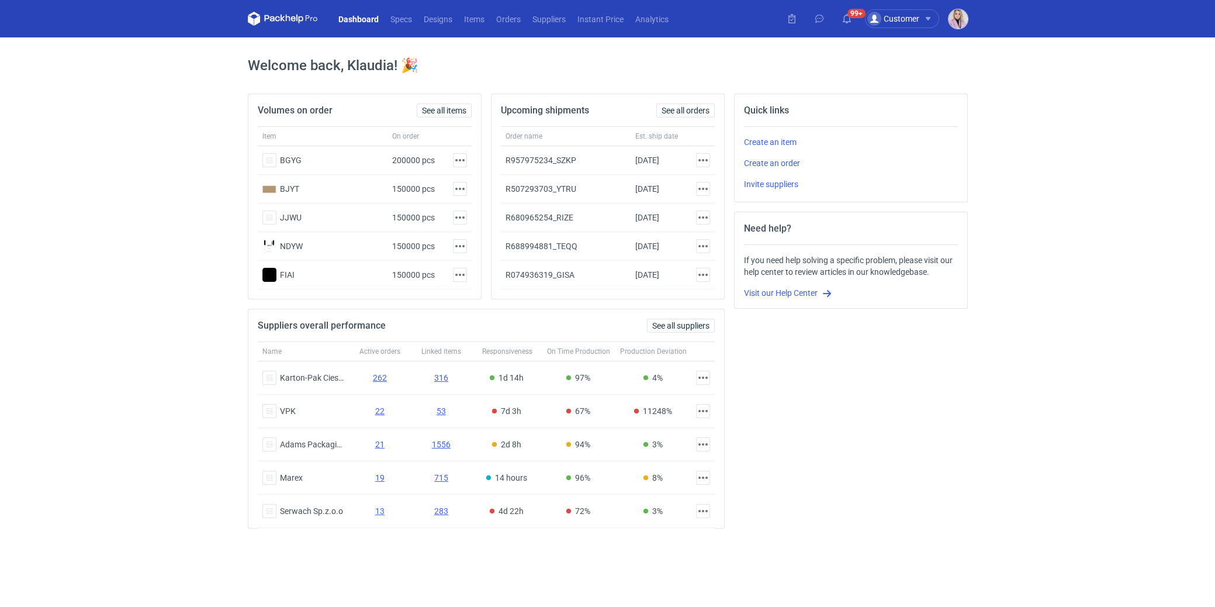
click at [952, 13] on img "button" at bounding box center [958, 18] width 19 height 19
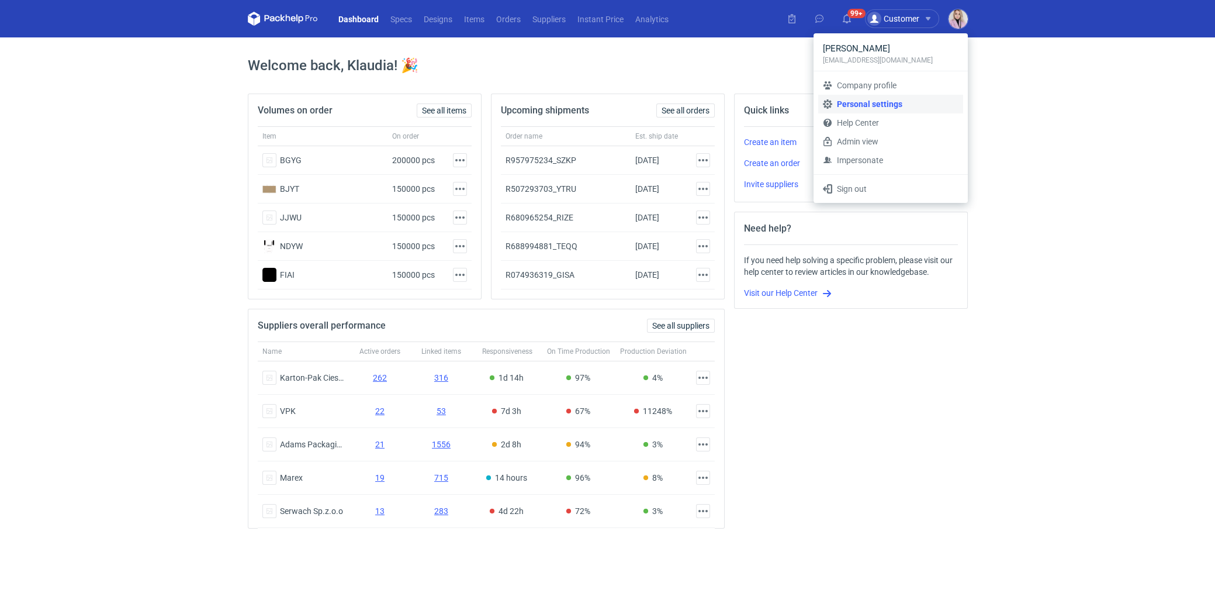
click at [880, 101] on link "Personal settings" at bounding box center [890, 104] width 145 height 19
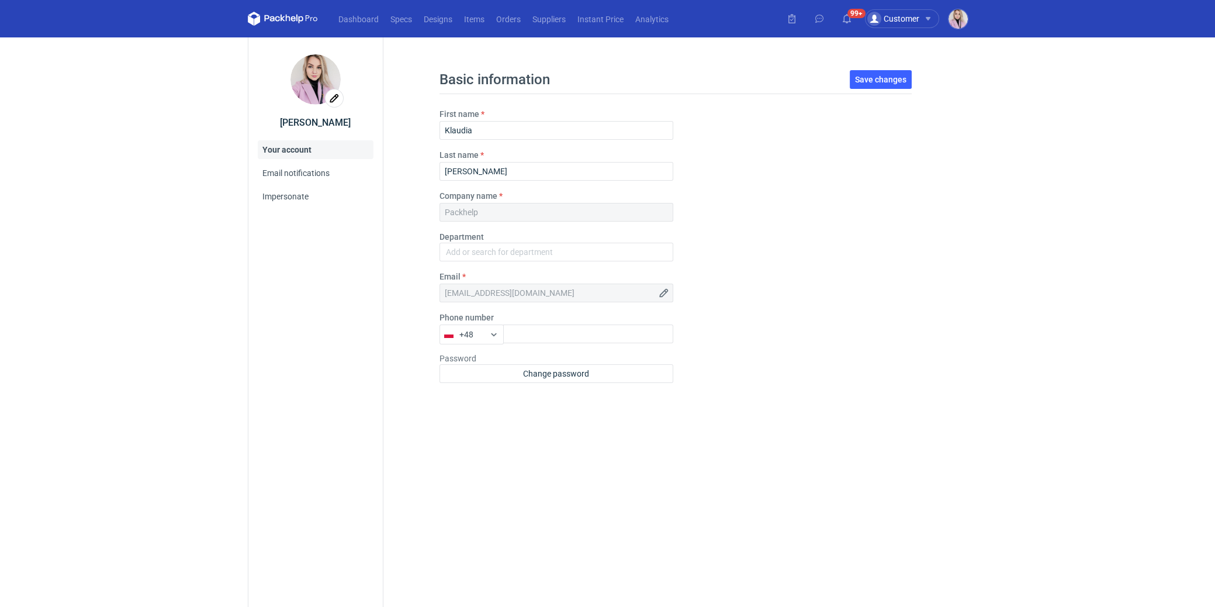
click at [326, 88] on img at bounding box center [316, 79] width 50 height 50
click at [330, 102] on input "file" at bounding box center [335, 98] width 18 height 18
click at [305, 167] on link "Email notifications" at bounding box center [316, 173] width 116 height 19
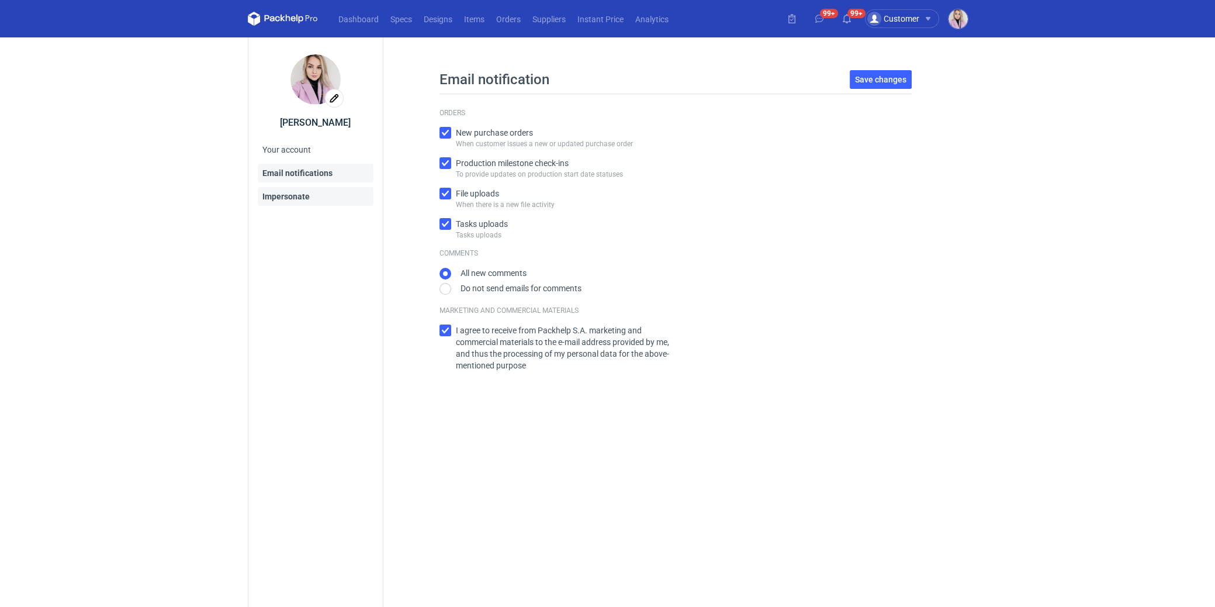
click at [299, 194] on link "Impersonate" at bounding box center [316, 196] width 116 height 19
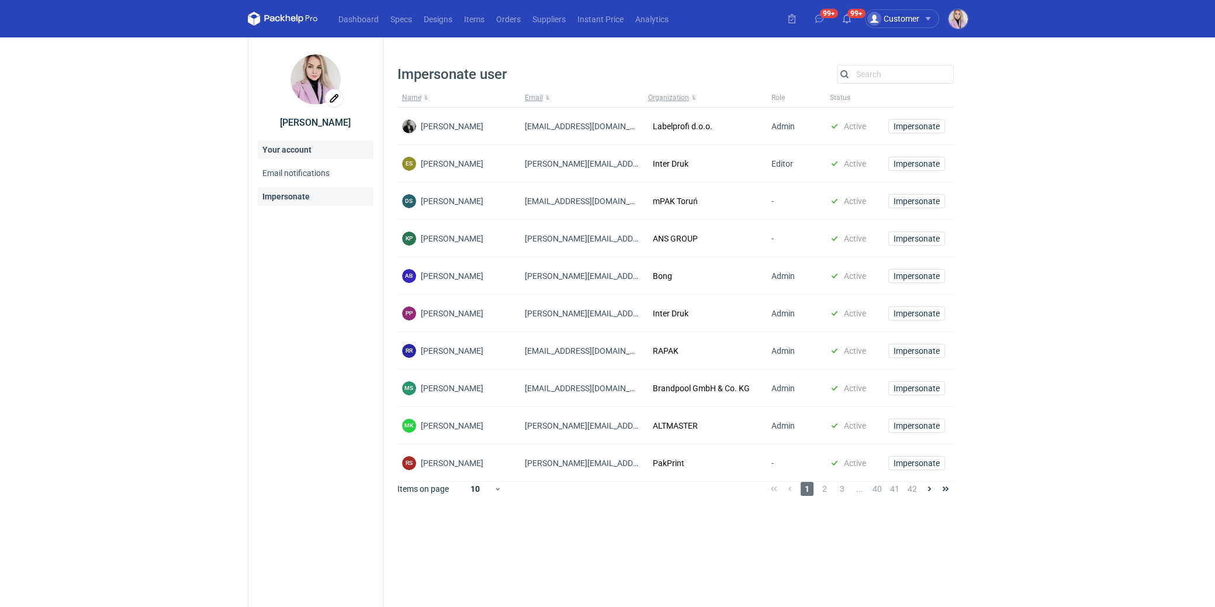
click at [304, 153] on link "Your account" at bounding box center [316, 149] width 116 height 19
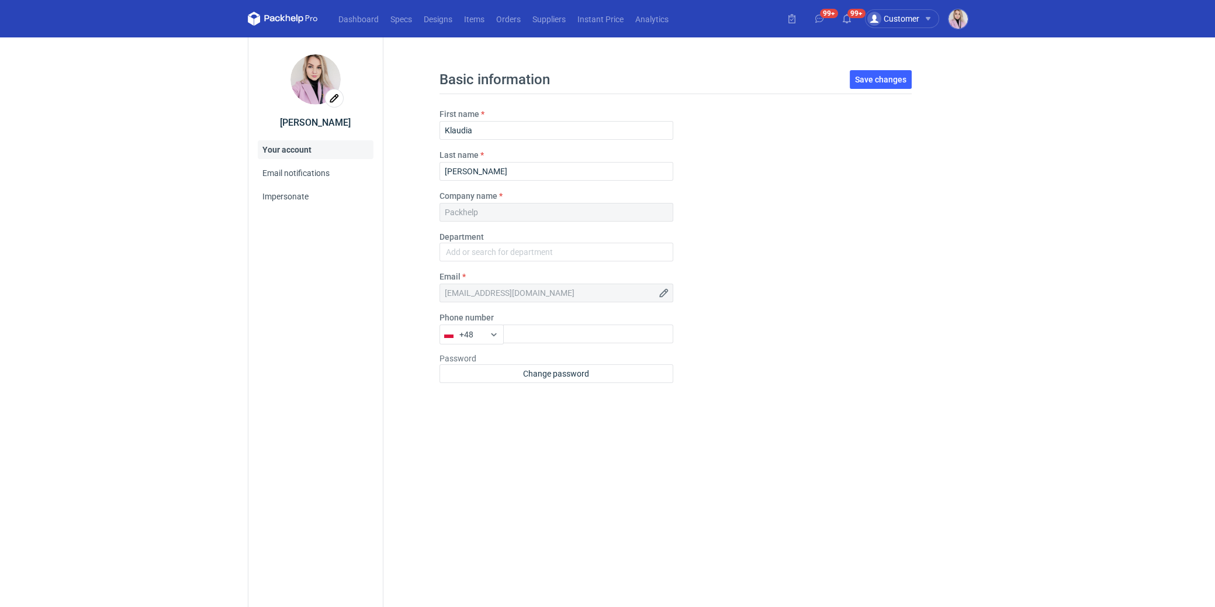
click at [313, 88] on img at bounding box center [316, 79] width 50 height 50
click at [307, 88] on img at bounding box center [316, 79] width 50 height 50
click at [289, 205] on link "Impersonate" at bounding box center [316, 196] width 116 height 19
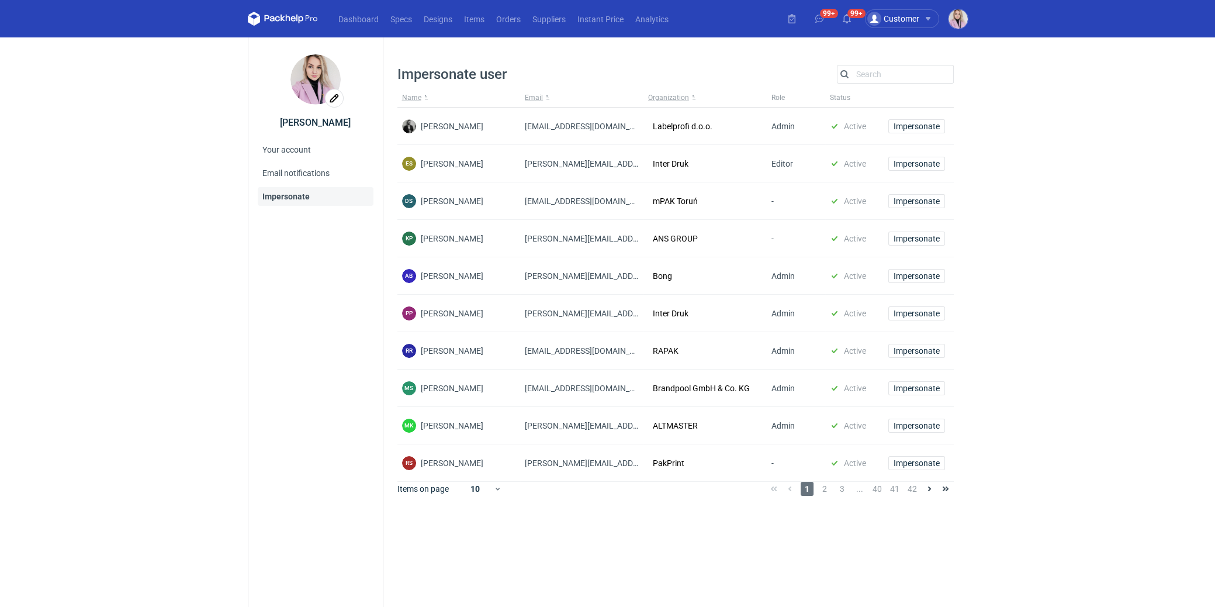
click at [324, 71] on img at bounding box center [316, 79] width 50 height 50
click at [331, 96] on input "file" at bounding box center [335, 98] width 18 height 18
click at [962, 19] on img "button" at bounding box center [958, 18] width 19 height 19
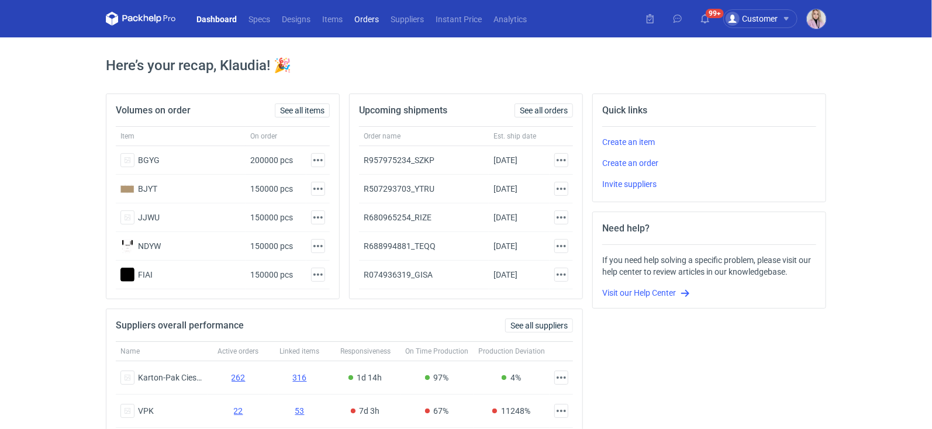
click at [363, 24] on link "Orders" at bounding box center [366, 19] width 36 height 14
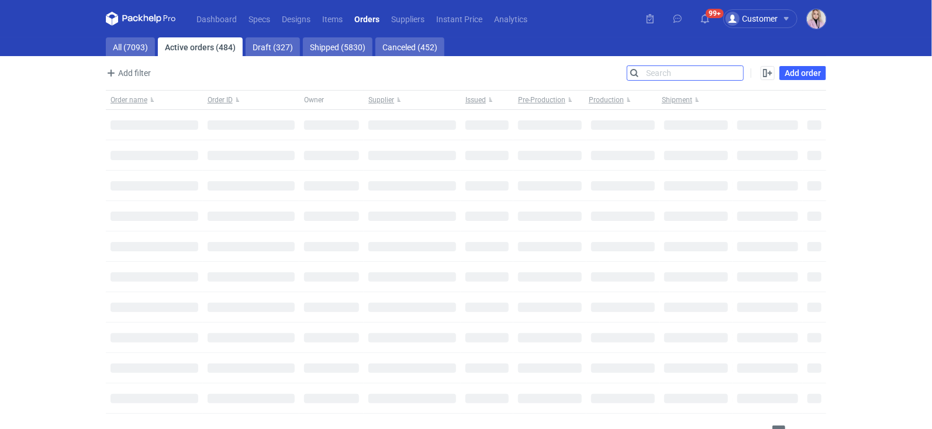
click at [731, 70] on input "Search" at bounding box center [685, 73] width 116 height 14
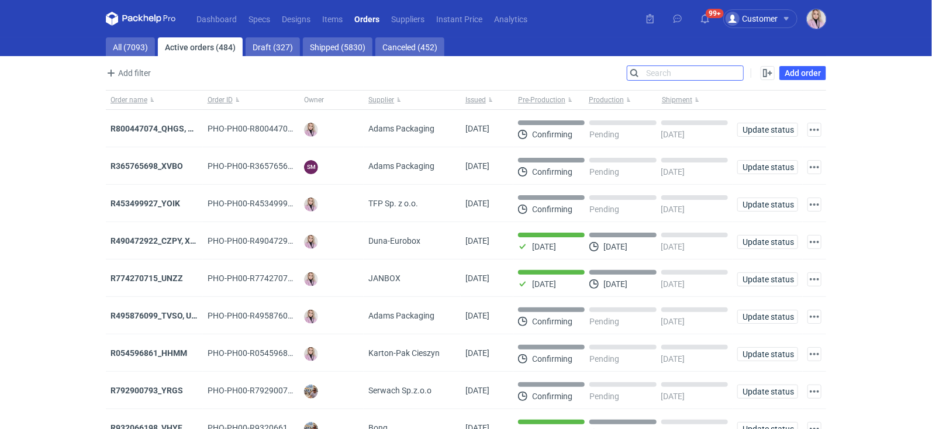
paste input "XVBO"
type input "XVBO"
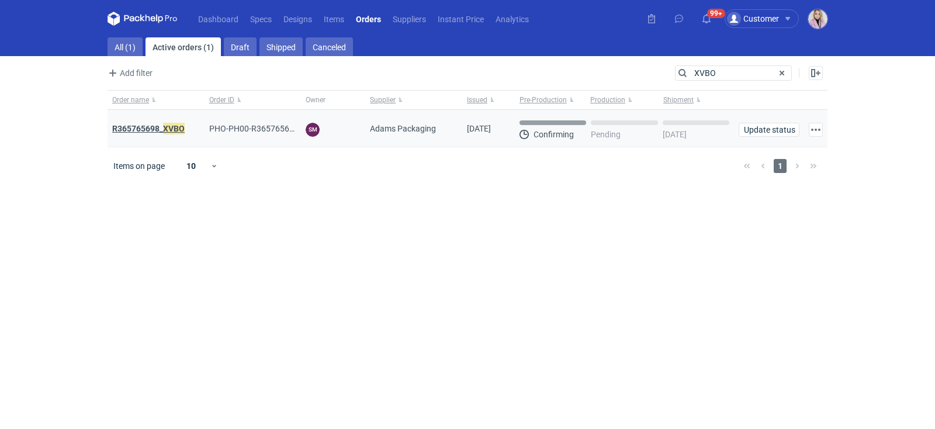
click at [160, 124] on strong "R365765698_ XVBO" at bounding box center [148, 128] width 72 height 13
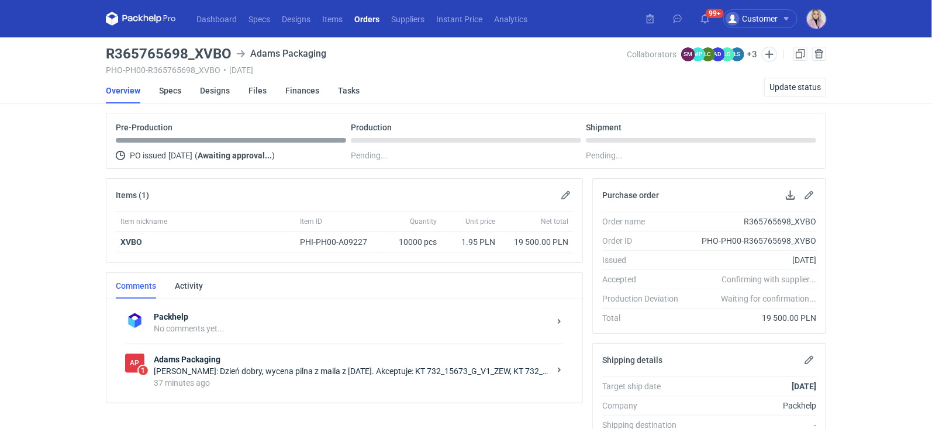
click at [242, 361] on strong "Adams Packaging" at bounding box center [352, 360] width 396 height 12
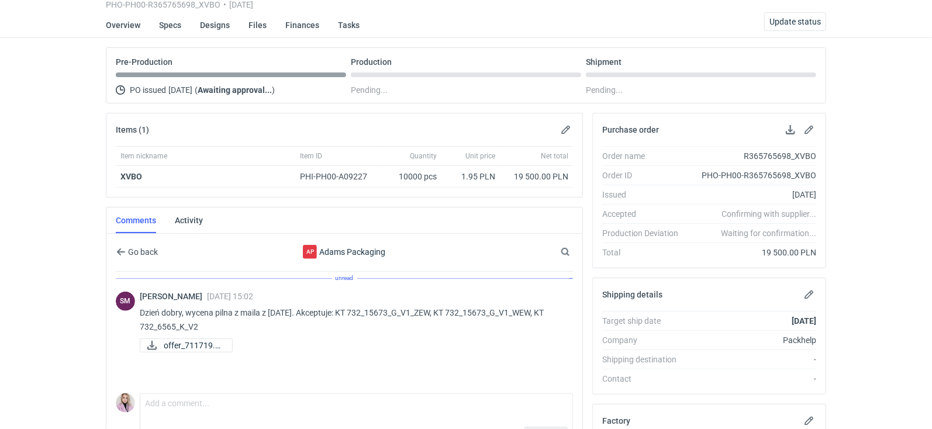
scroll to position [71, 0]
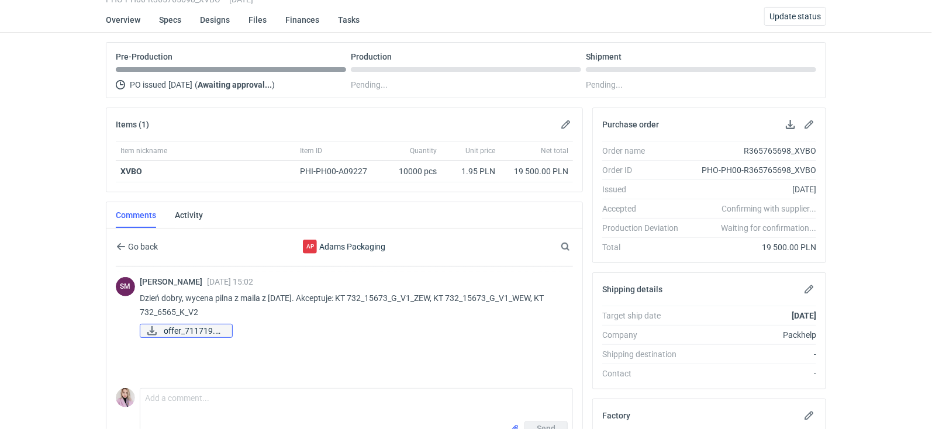
click at [172, 324] on span "offer_711719.pdf" at bounding box center [193, 330] width 59 height 13
click at [310, 326] on div "offer_711719.pdf" at bounding box center [352, 331] width 424 height 14
